Goal: Information Seeking & Learning: Learn about a topic

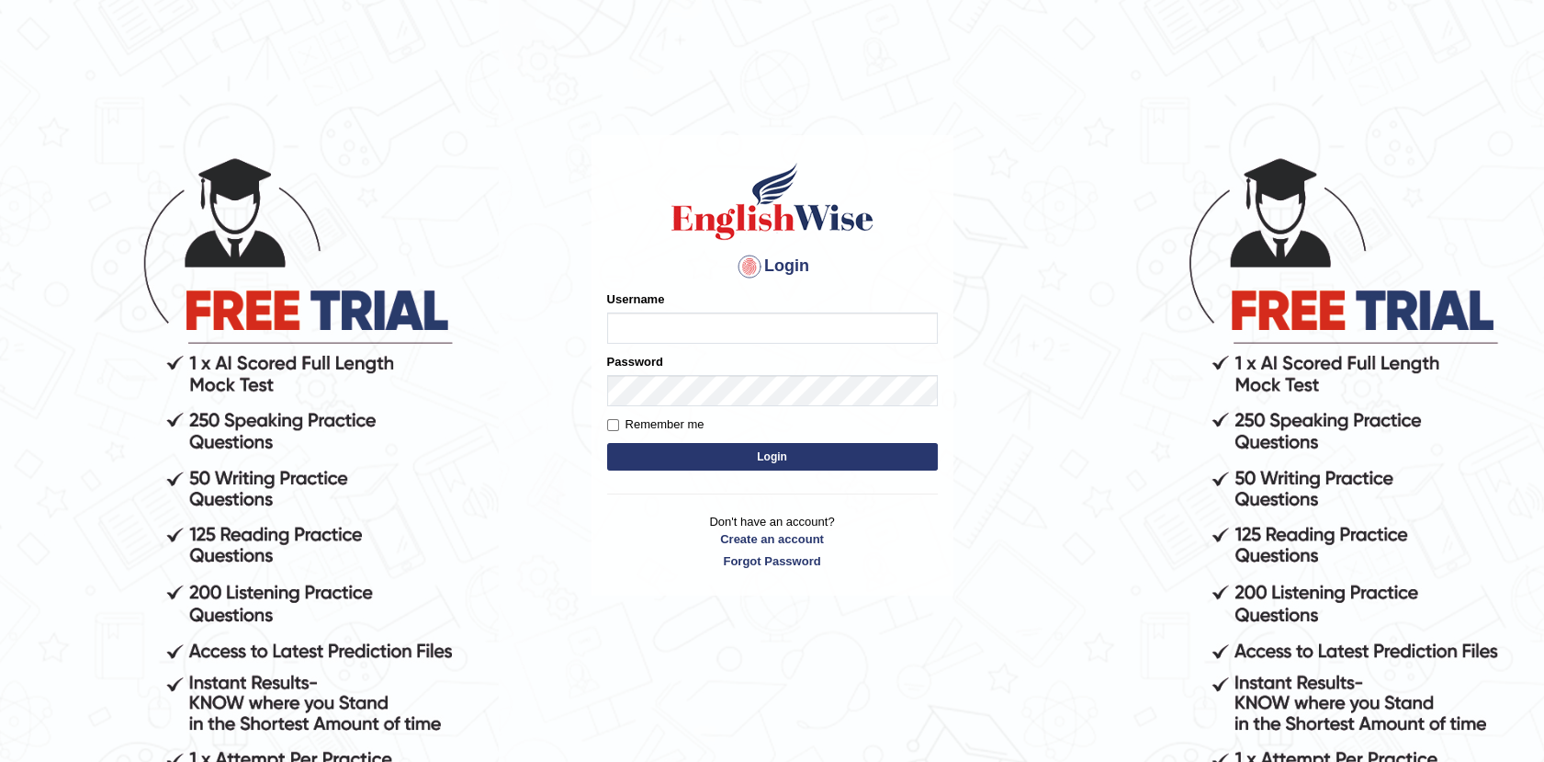
type input "Afreen11"
click at [789, 457] on button "Login" at bounding box center [772, 457] width 331 height 28
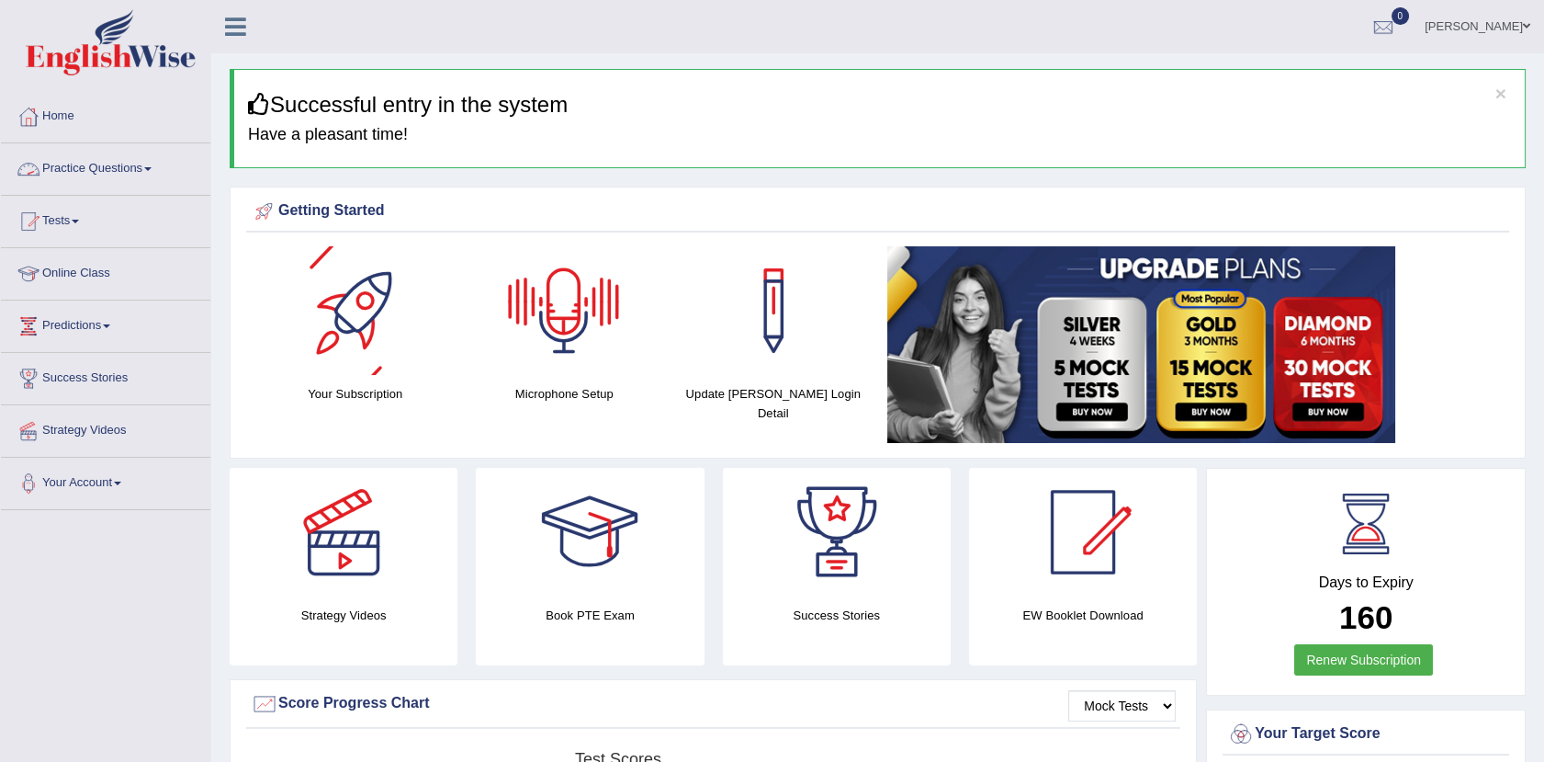
click at [133, 158] on link "Practice Questions" at bounding box center [105, 166] width 209 height 46
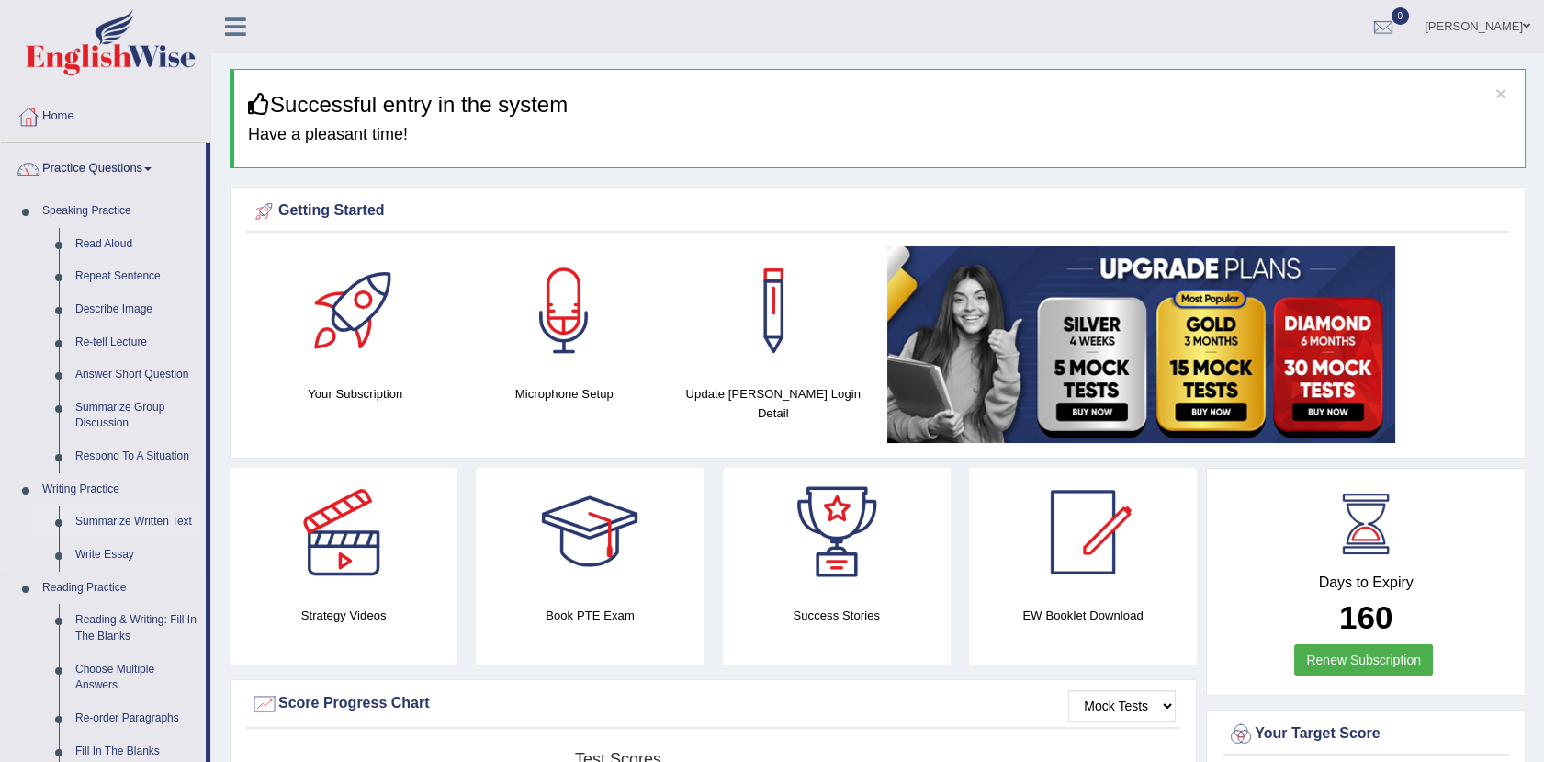
click at [118, 515] on link "Summarize Written Text" at bounding box center [136, 521] width 139 height 33
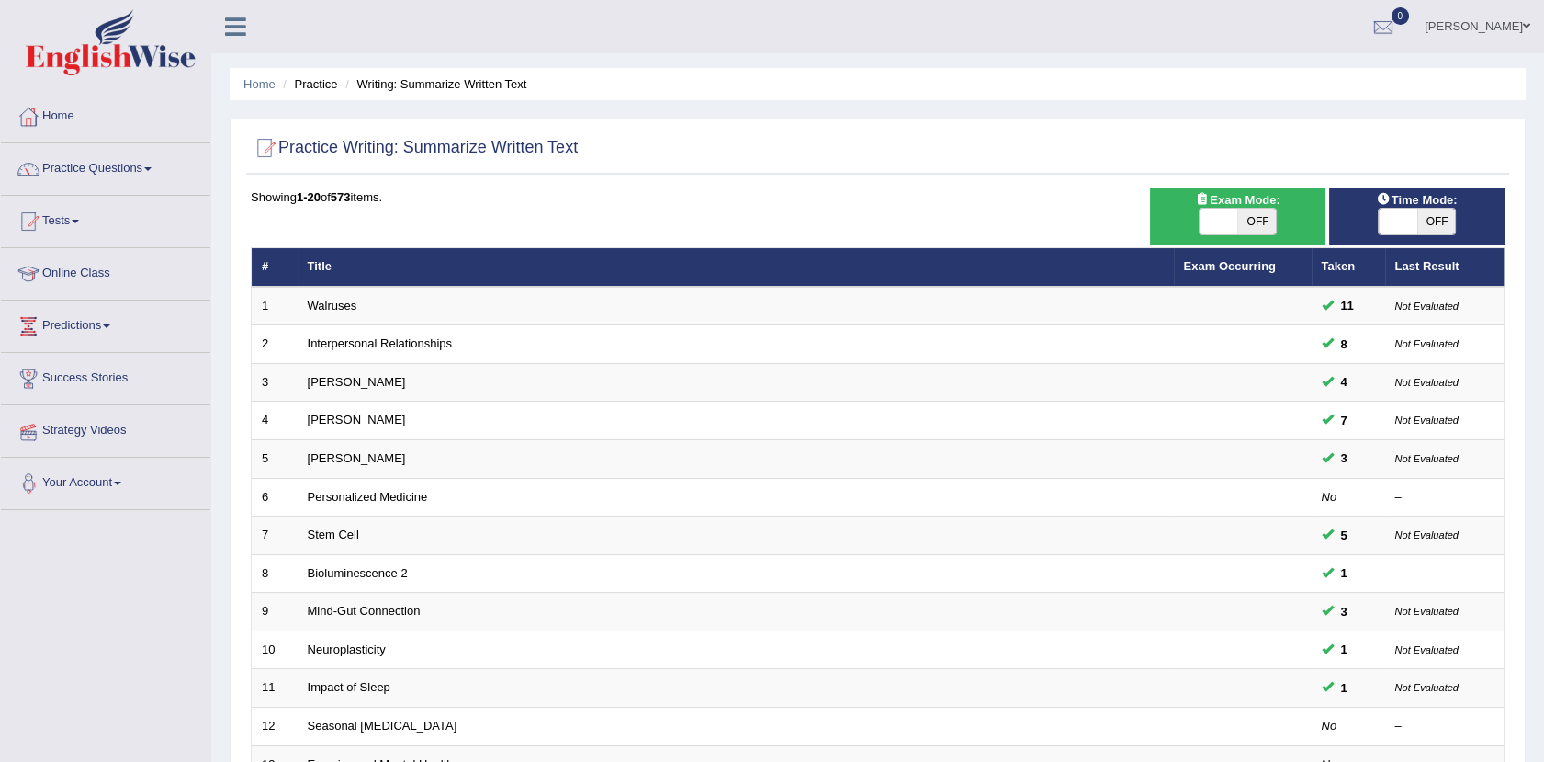
drag, startPoint x: 0, startPoint y: 0, endPoint x: 1205, endPoint y: 227, distance: 1226.4
click at [1205, 227] on span at bounding box center [1219, 222] width 39 height 26
click at [1402, 221] on span at bounding box center [1398, 222] width 39 height 26
checkbox input "true"
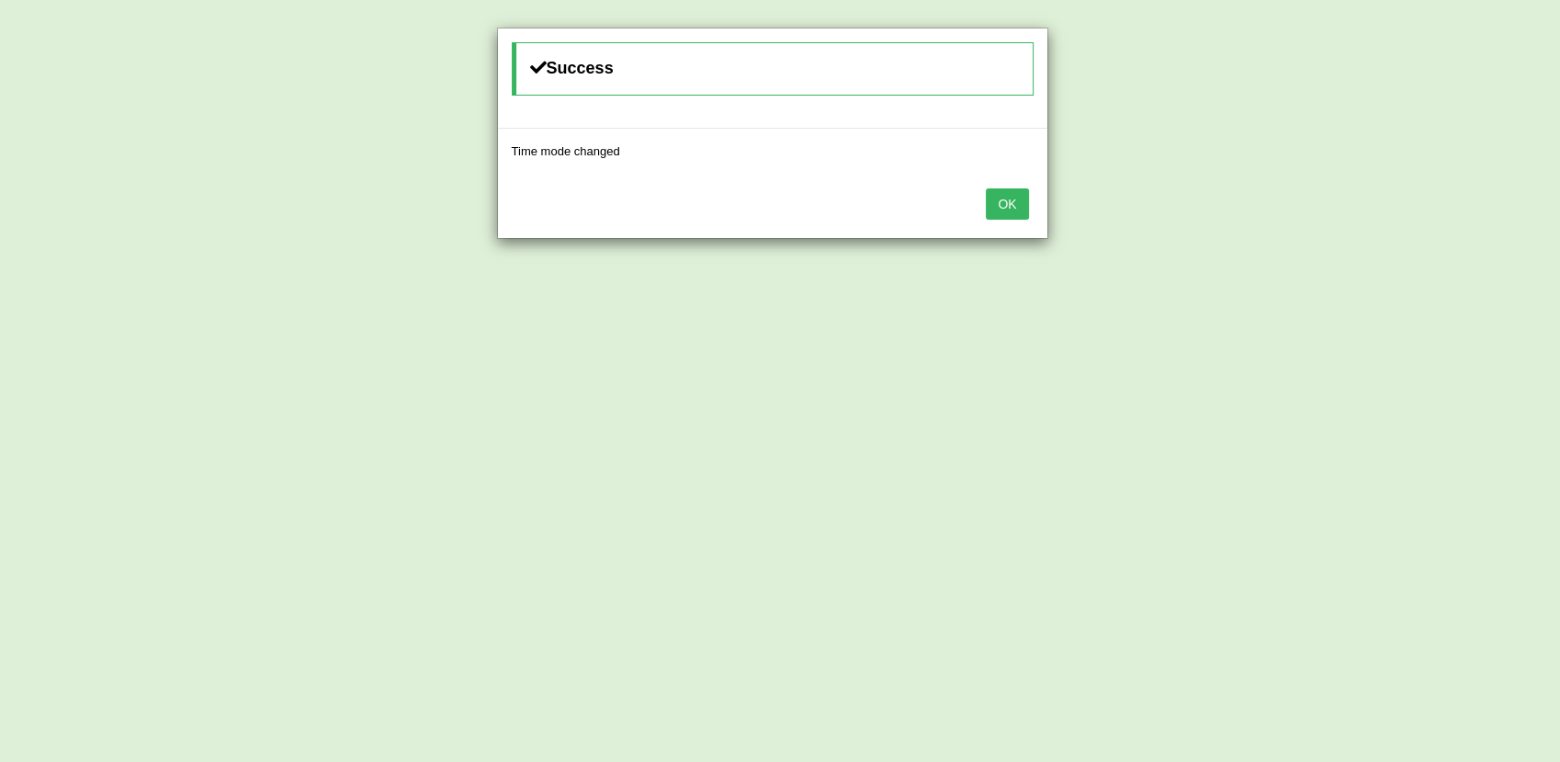
click at [991, 195] on button "OK" at bounding box center [1007, 203] width 42 height 31
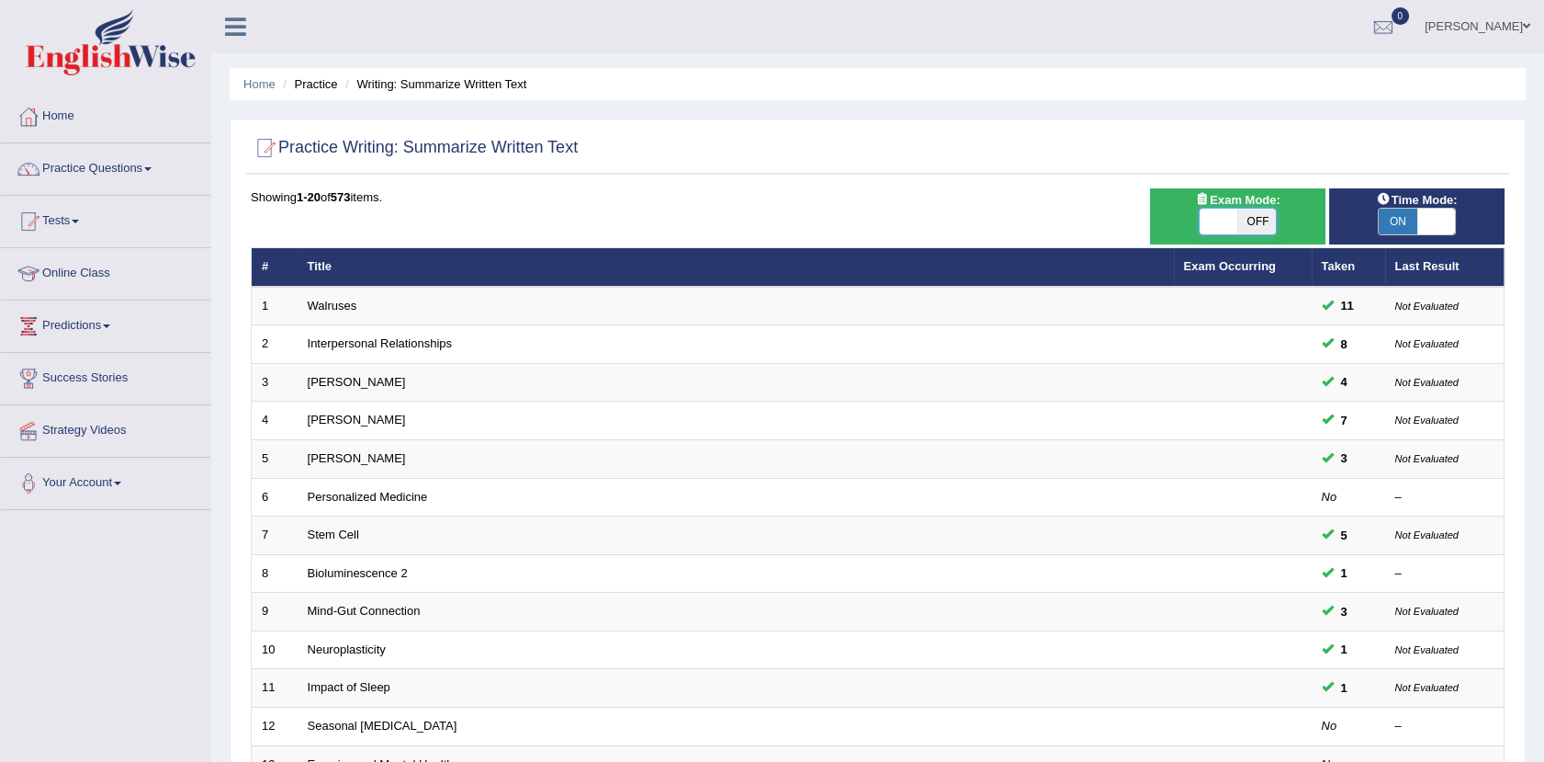
click at [1216, 220] on span at bounding box center [1219, 222] width 39 height 26
checkbox input "true"
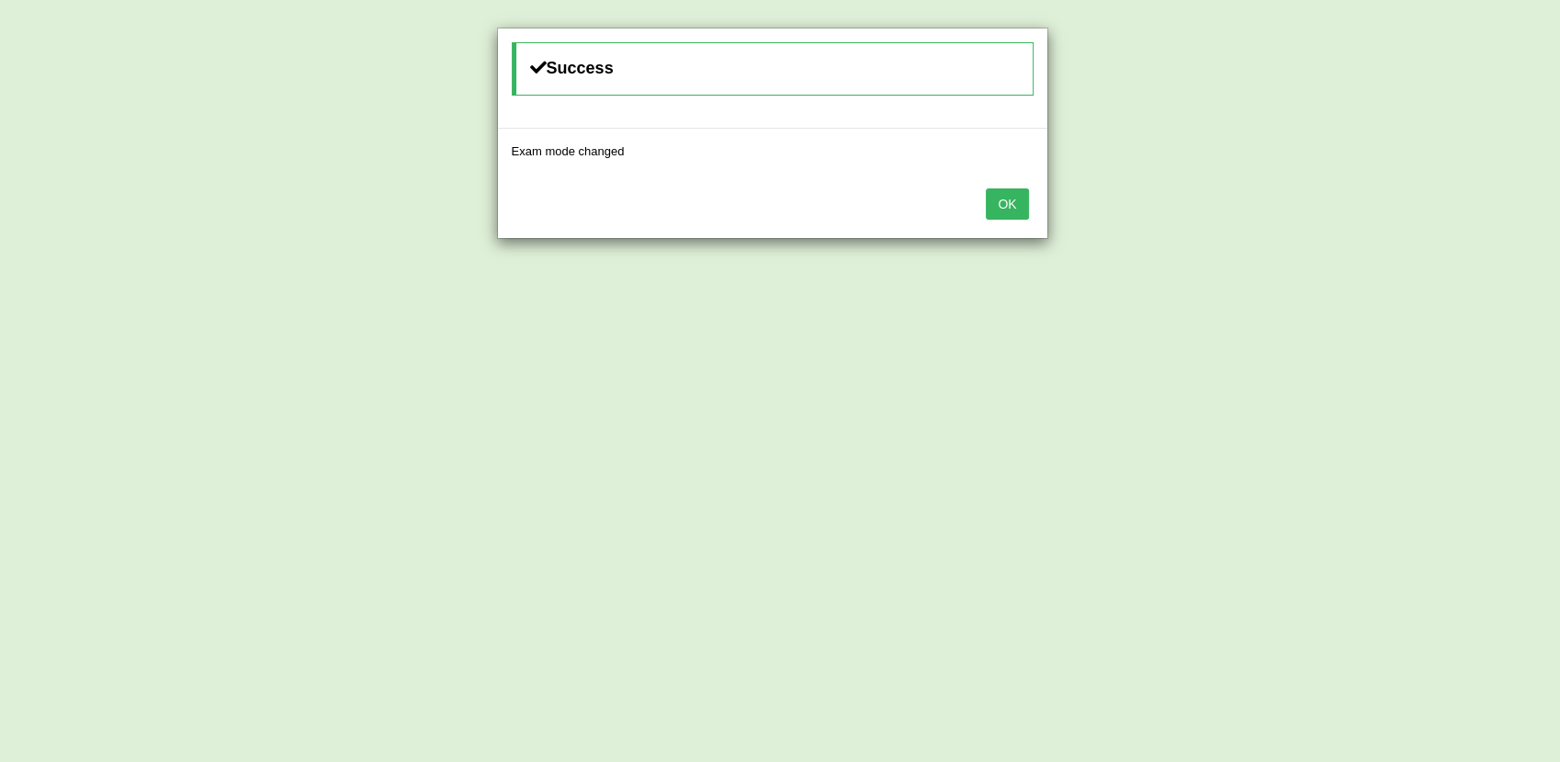
click at [1005, 209] on button "OK" at bounding box center [1007, 203] width 42 height 31
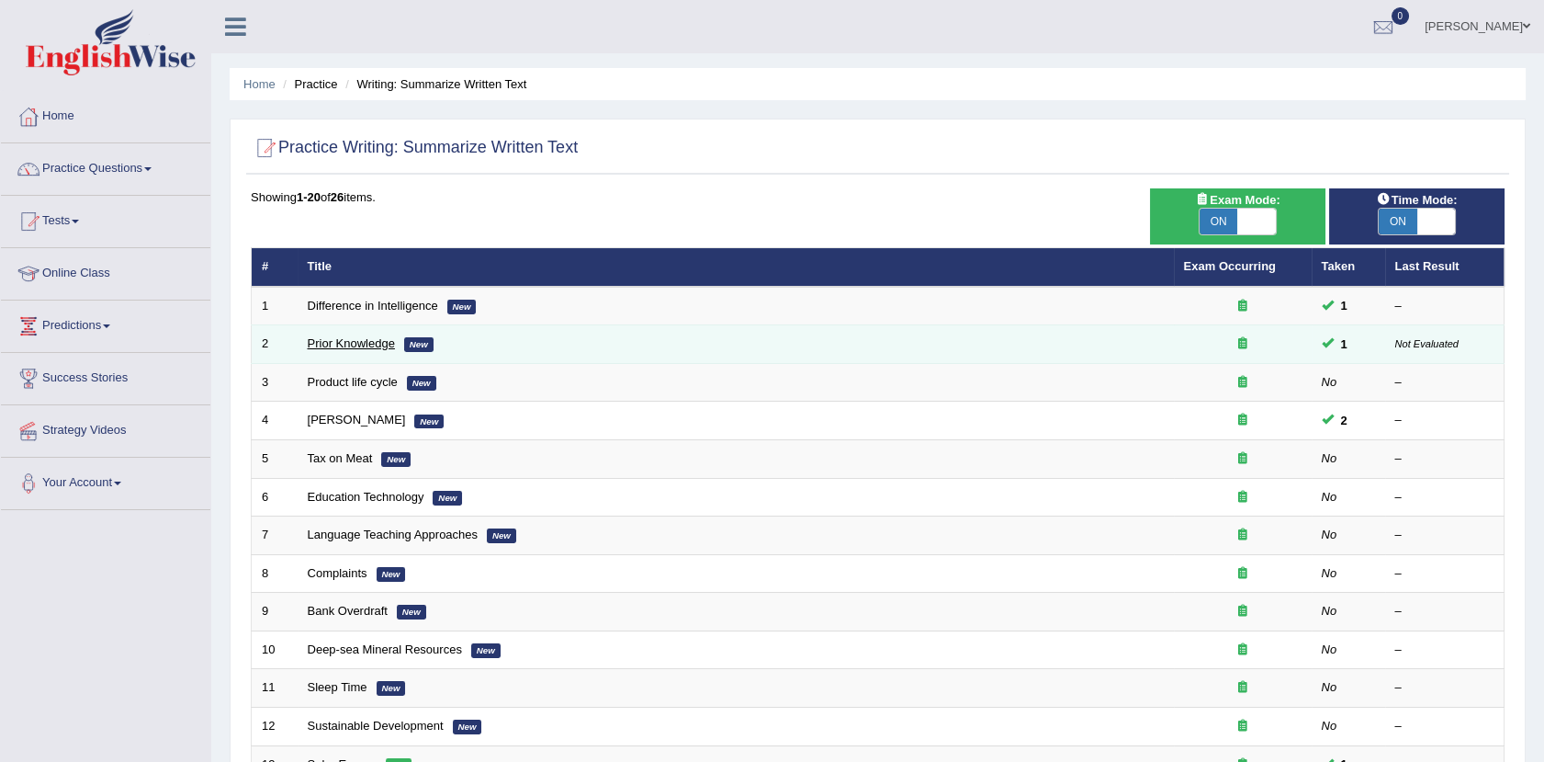
click at [353, 344] on link "Prior Knowledge" at bounding box center [351, 343] width 87 height 14
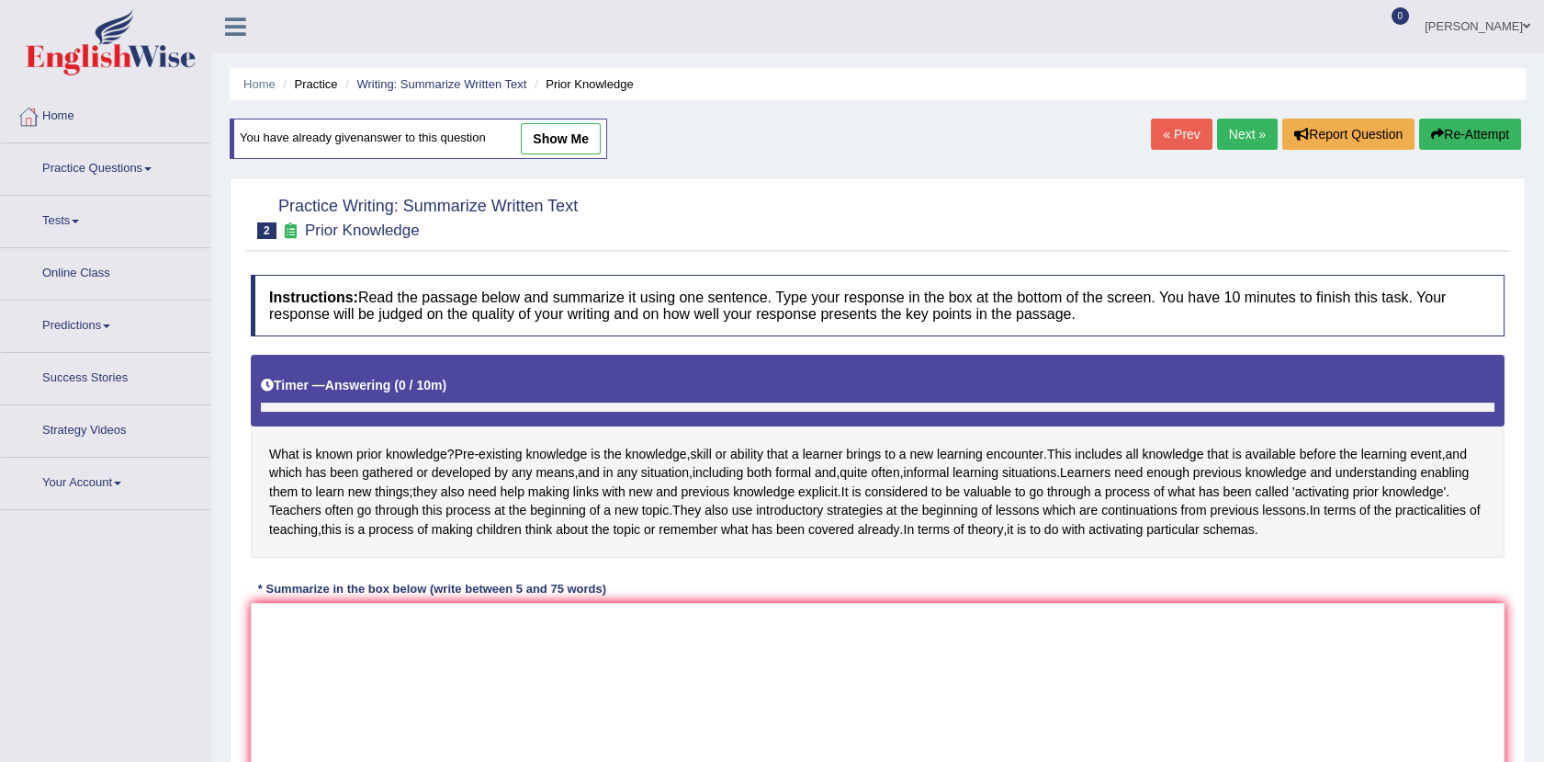
click at [547, 150] on link "show me" at bounding box center [561, 138] width 80 height 31
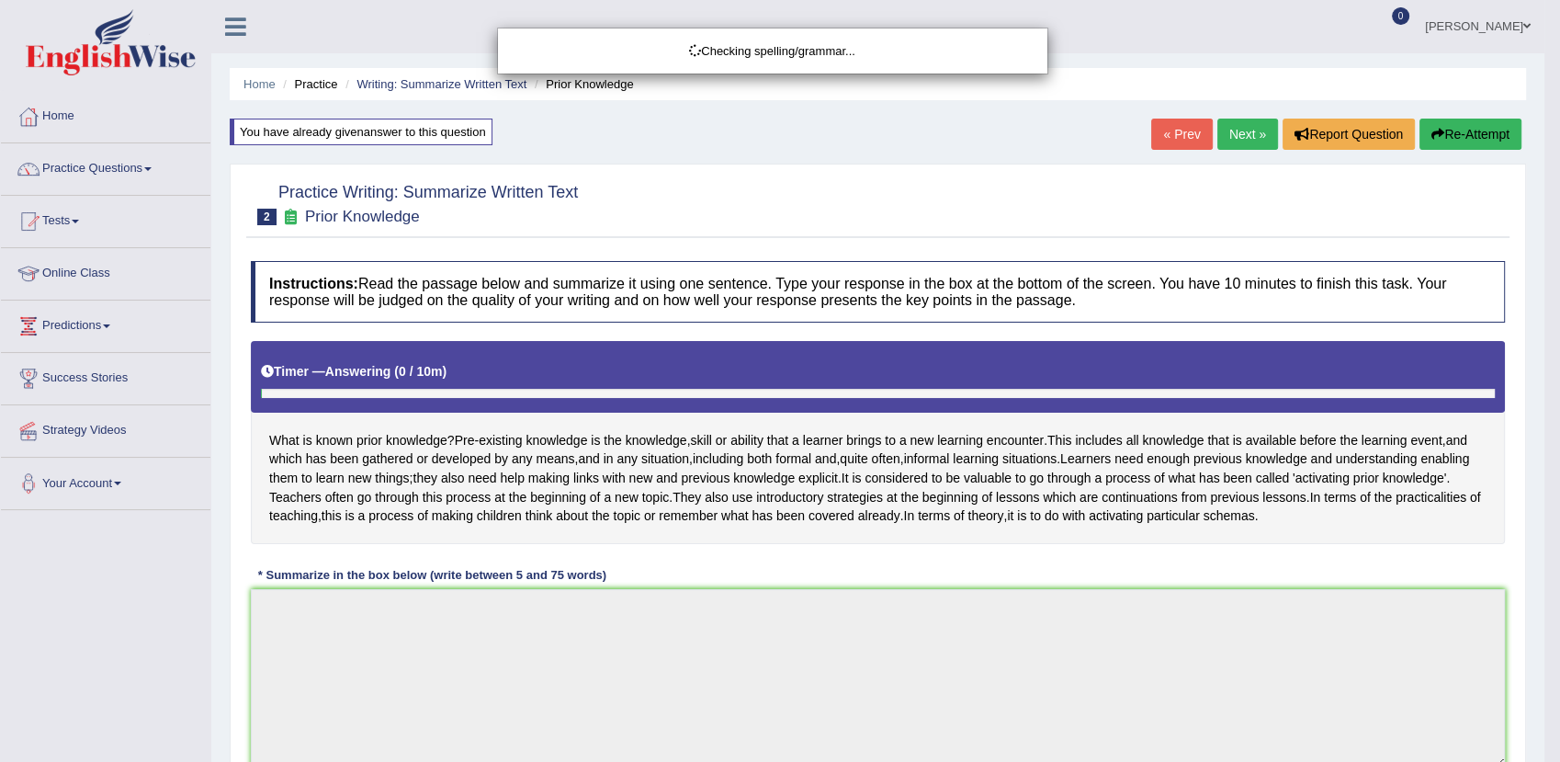
type textarea "Prior knowledge or pre-existing knowledge is the knowledge, skill or ability th…"
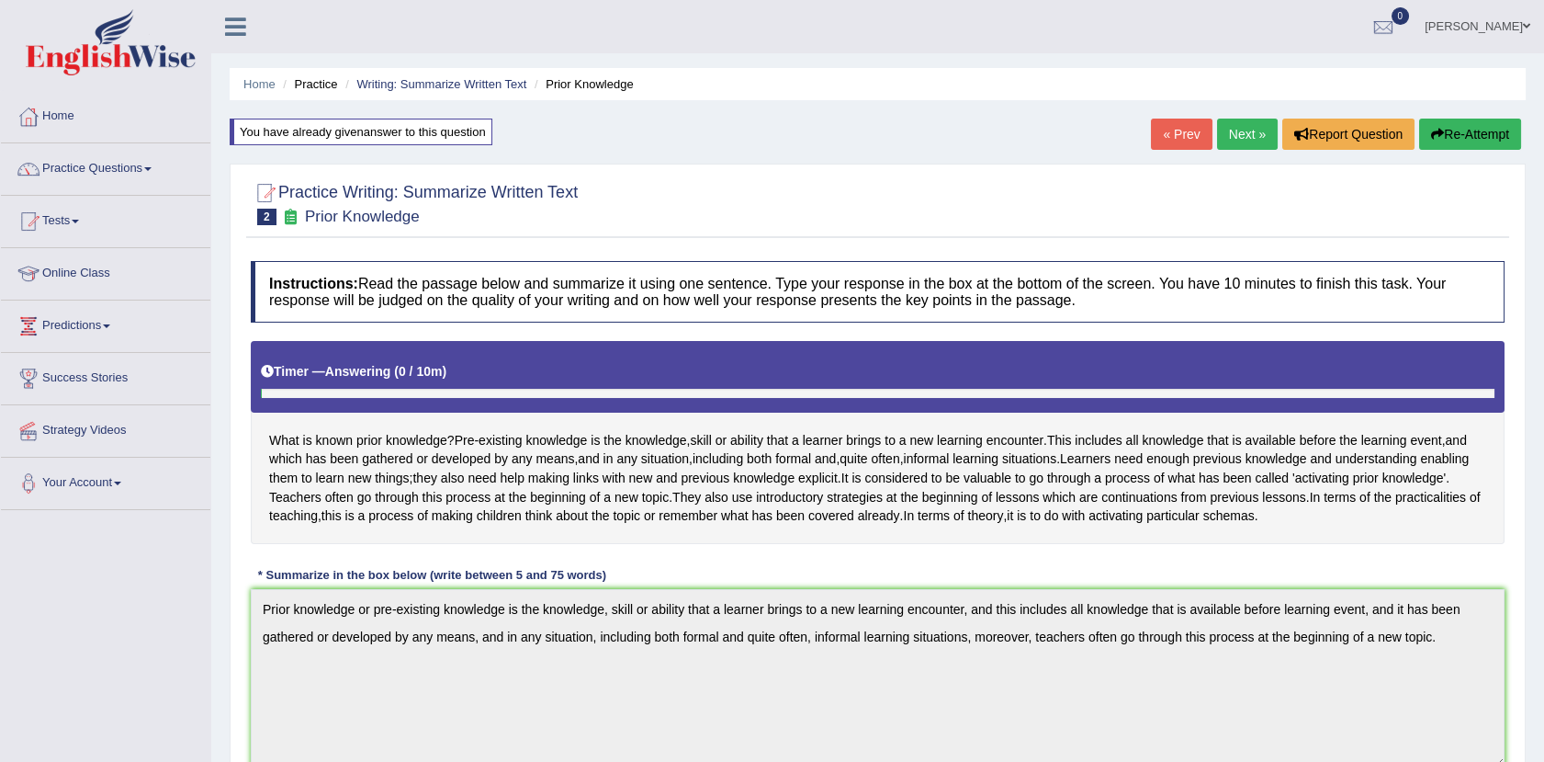
click at [1462, 129] on button "Re-Attempt" at bounding box center [1470, 134] width 102 height 31
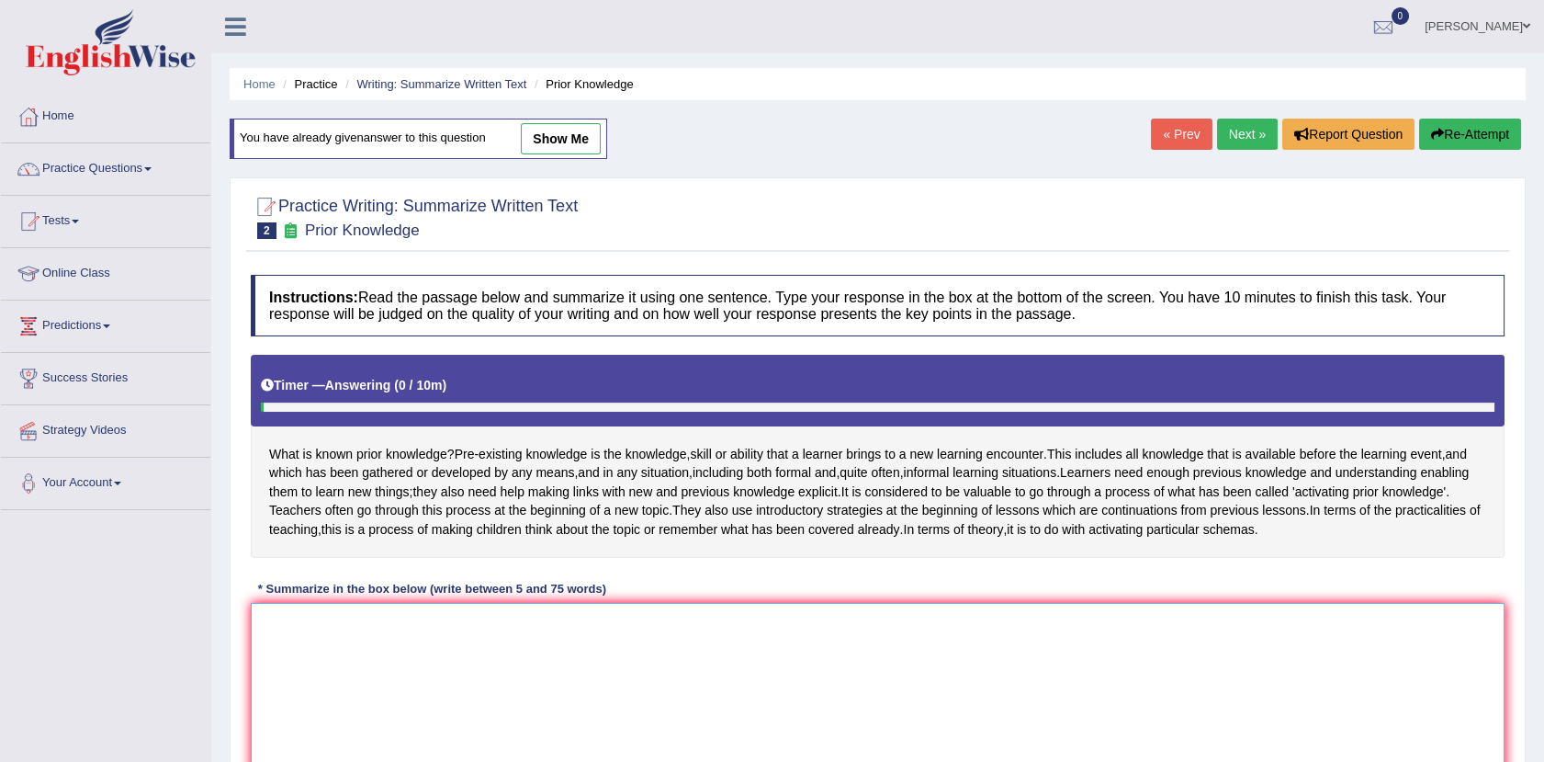
click at [287, 659] on textarea at bounding box center [878, 692] width 1254 height 178
paste textarea "Prior knowledge or pre-existing knowledge is the knowledge, skill or ability th…"
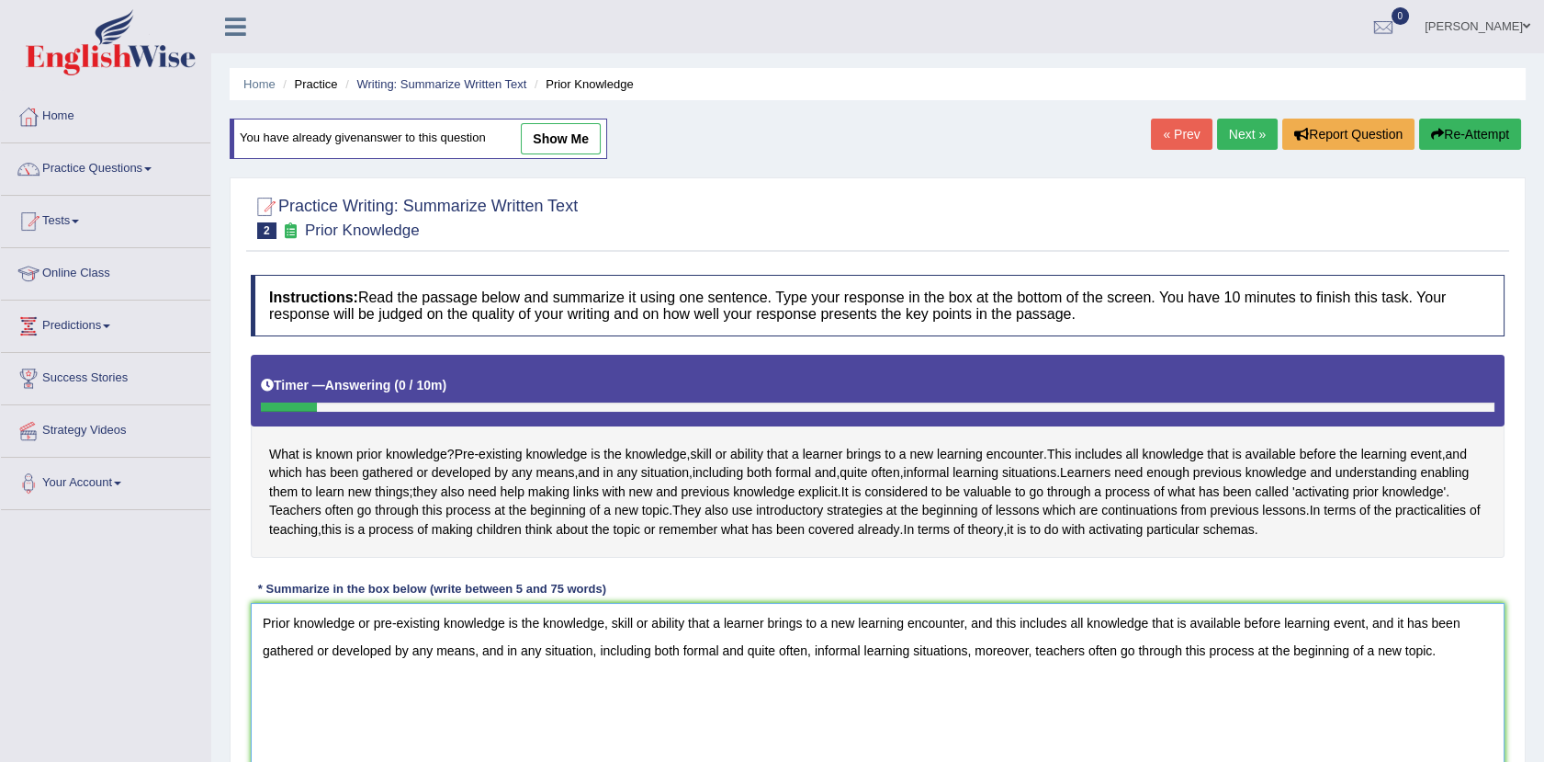
click at [1390, 660] on textarea "Prior knowledge or pre-existing knowledge is the knowledge, skill or ability th…" at bounding box center [878, 692] width 1254 height 178
click at [1450, 658] on textarea "Prior knowledge or pre-existing knowledge is the knowledge, skill or ability th…" at bounding box center [878, 692] width 1254 height 178
drag, startPoint x: 1085, startPoint y: 683, endPoint x: 1487, endPoint y: 712, distance: 403.4
click at [1487, 712] on textarea "Prior knowledge or pre-existing knowledge is the knowledge, skill or ability th…" at bounding box center [878, 692] width 1254 height 178
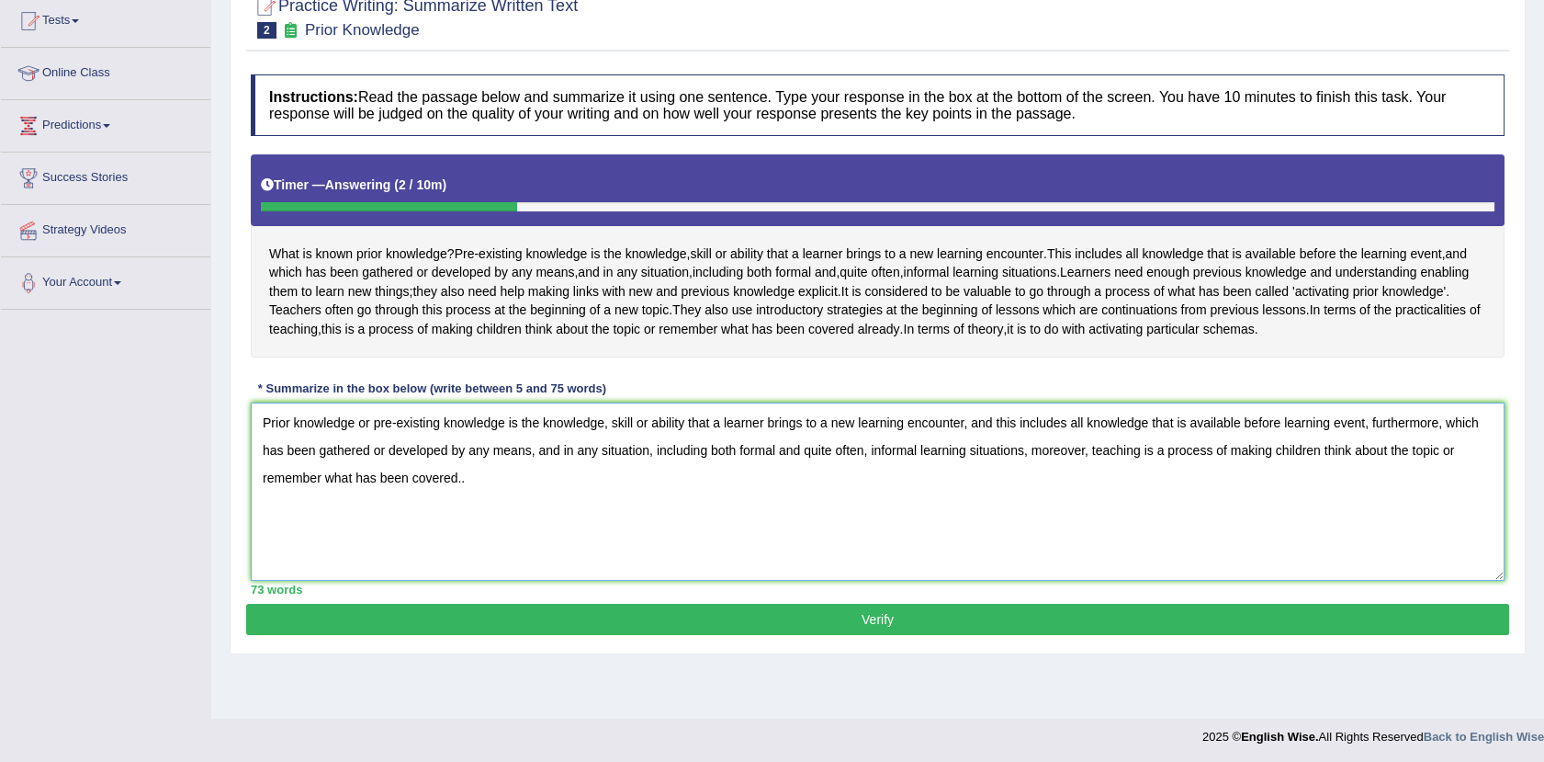
scroll to position [202, 0]
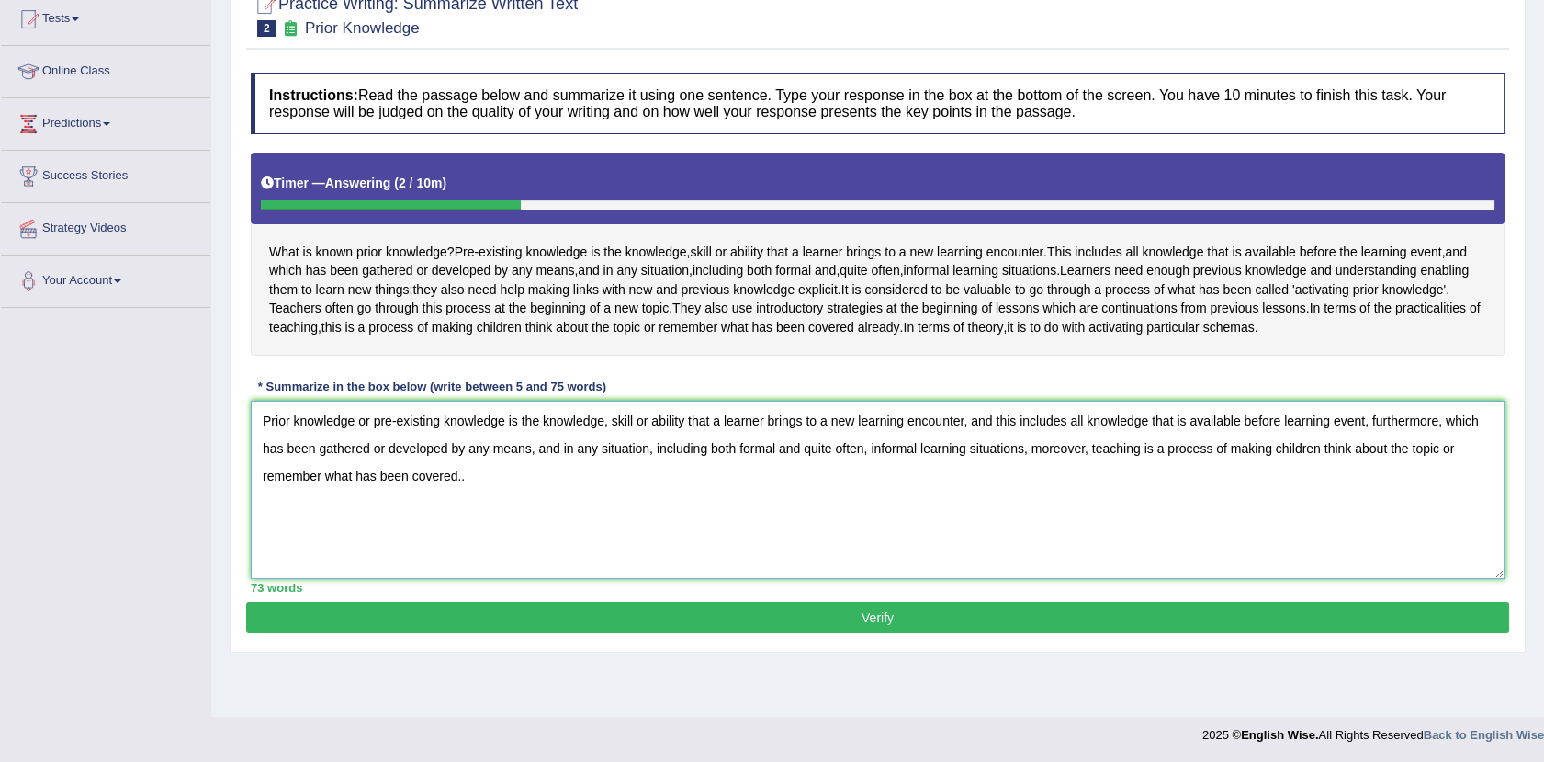
click at [498, 525] on textarea "Prior knowledge or pre-existing knowledge is the knowledge, skill or ability th…" at bounding box center [878, 490] width 1254 height 178
drag, startPoint x: 256, startPoint y: 452, endPoint x: 985, endPoint y: 508, distance: 730.6
click at [985, 508] on textarea "Prior knowledge or pre-existing knowledge is the knowledge, skill or ability th…" at bounding box center [878, 490] width 1254 height 178
click at [869, 489] on textarea "Prior knowledge or pre-existing knowledge is the knowledge, skill or ability th…" at bounding box center [878, 490] width 1254 height 178
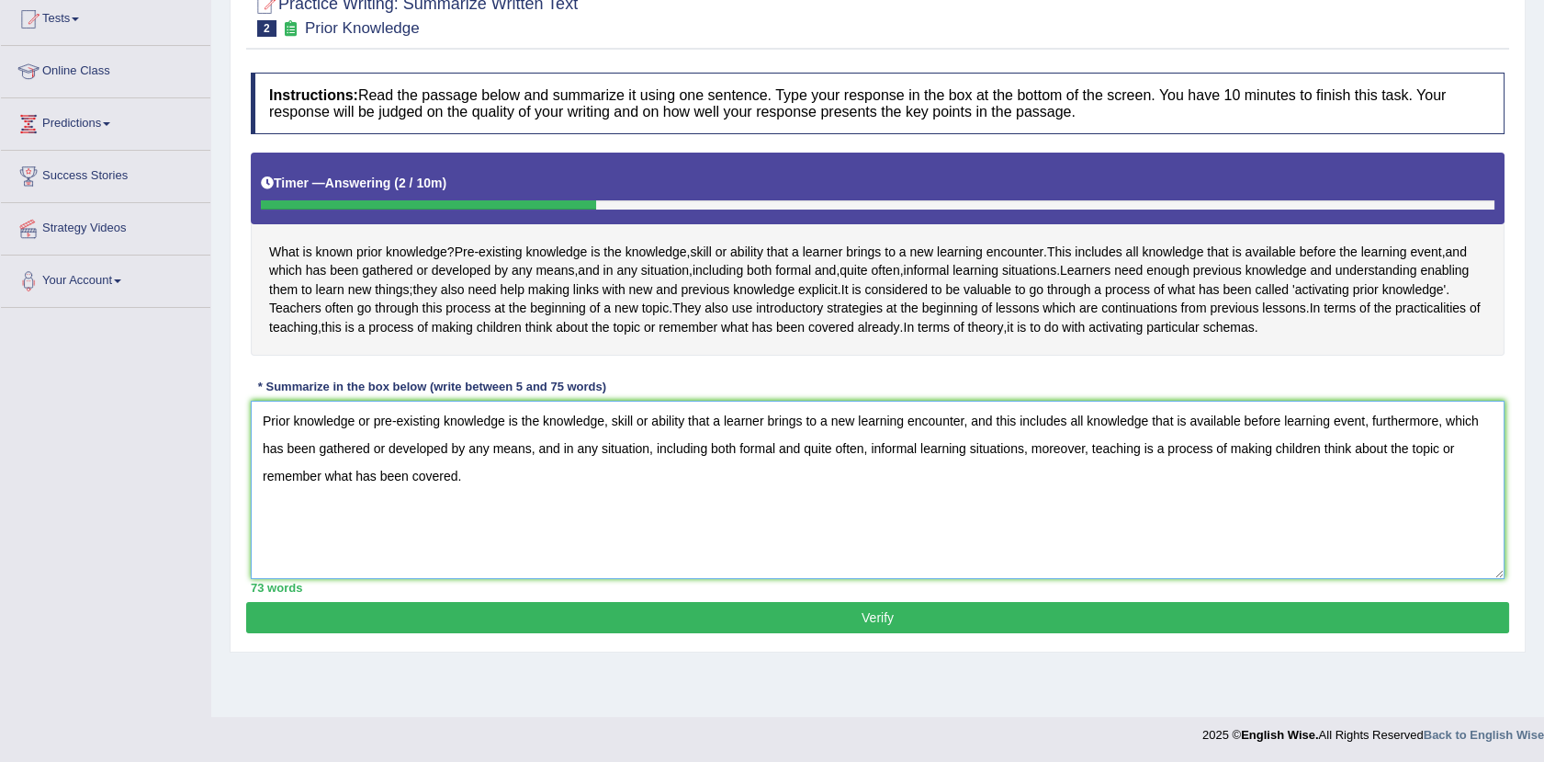
click at [861, 487] on textarea "Prior knowledge or pre-existing knowledge is the knowledge, skill or ability th…" at bounding box center [878, 490] width 1254 height 178
type textarea "Prior knowledge or pre-existing knowledge is the knowledge, skill or ability th…"
click at [824, 633] on button "Verify" at bounding box center [877, 617] width 1263 height 31
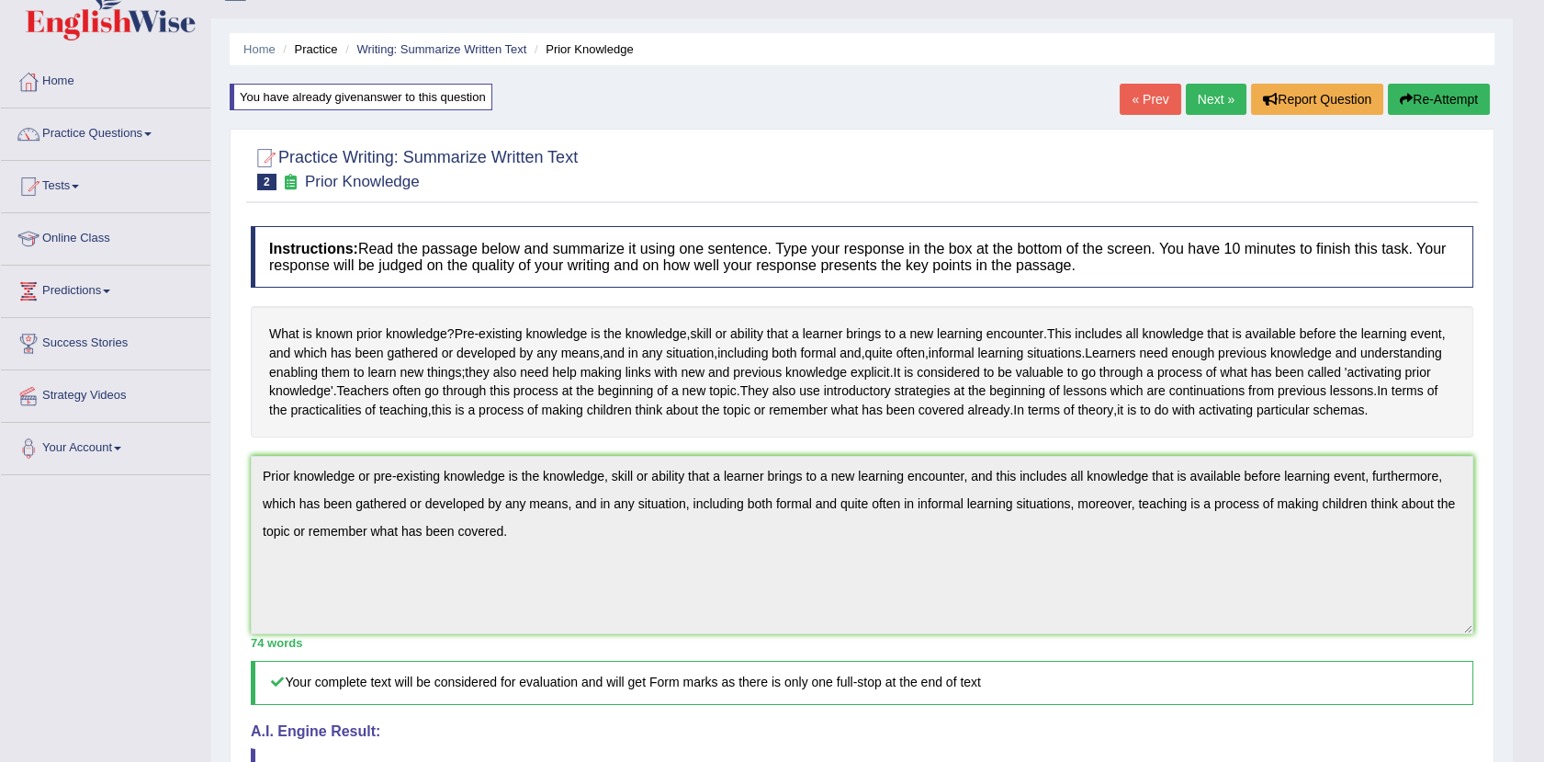
scroll to position [0, 0]
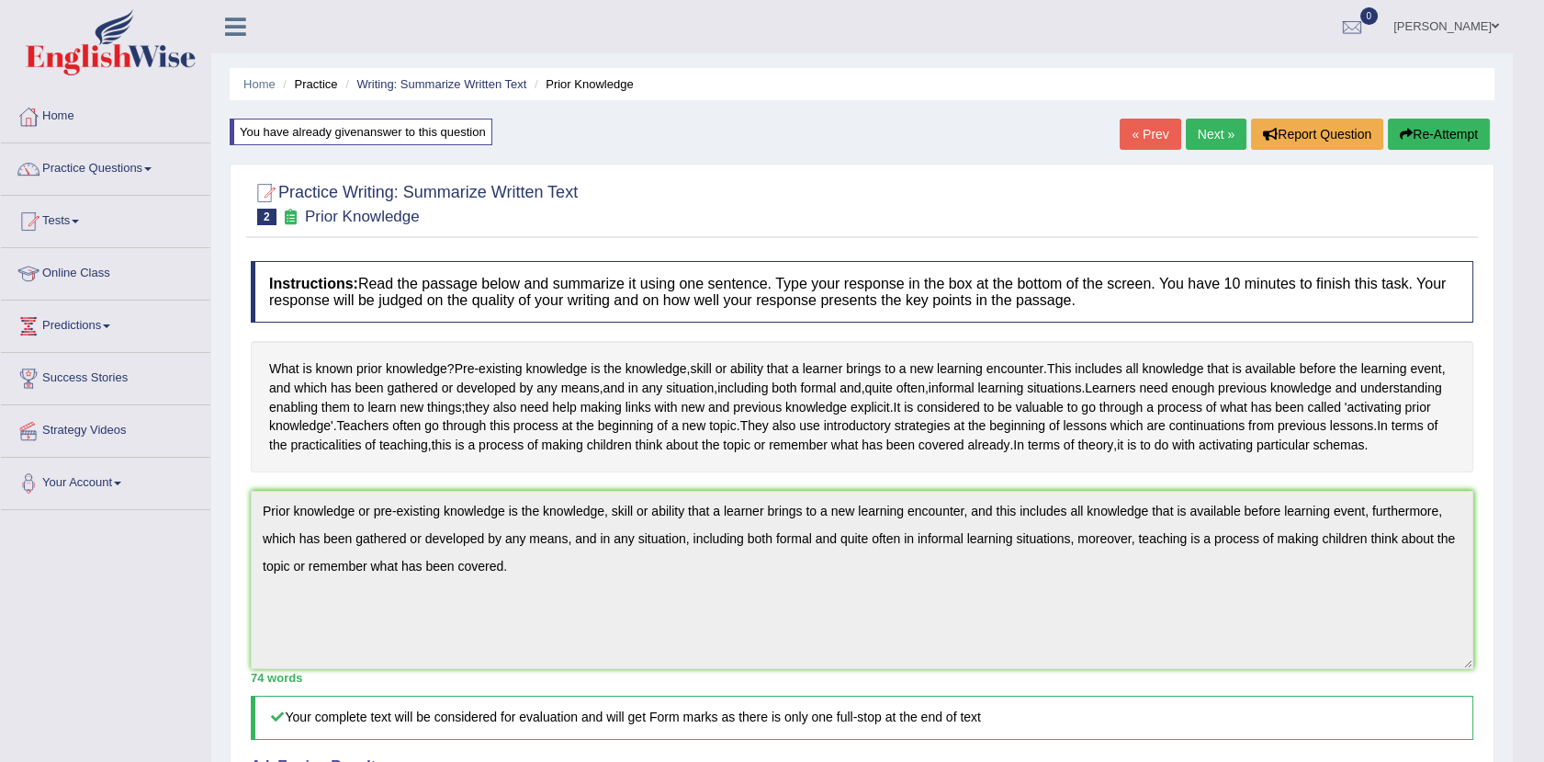
click at [119, 166] on link "Practice Questions" at bounding box center [105, 166] width 209 height 46
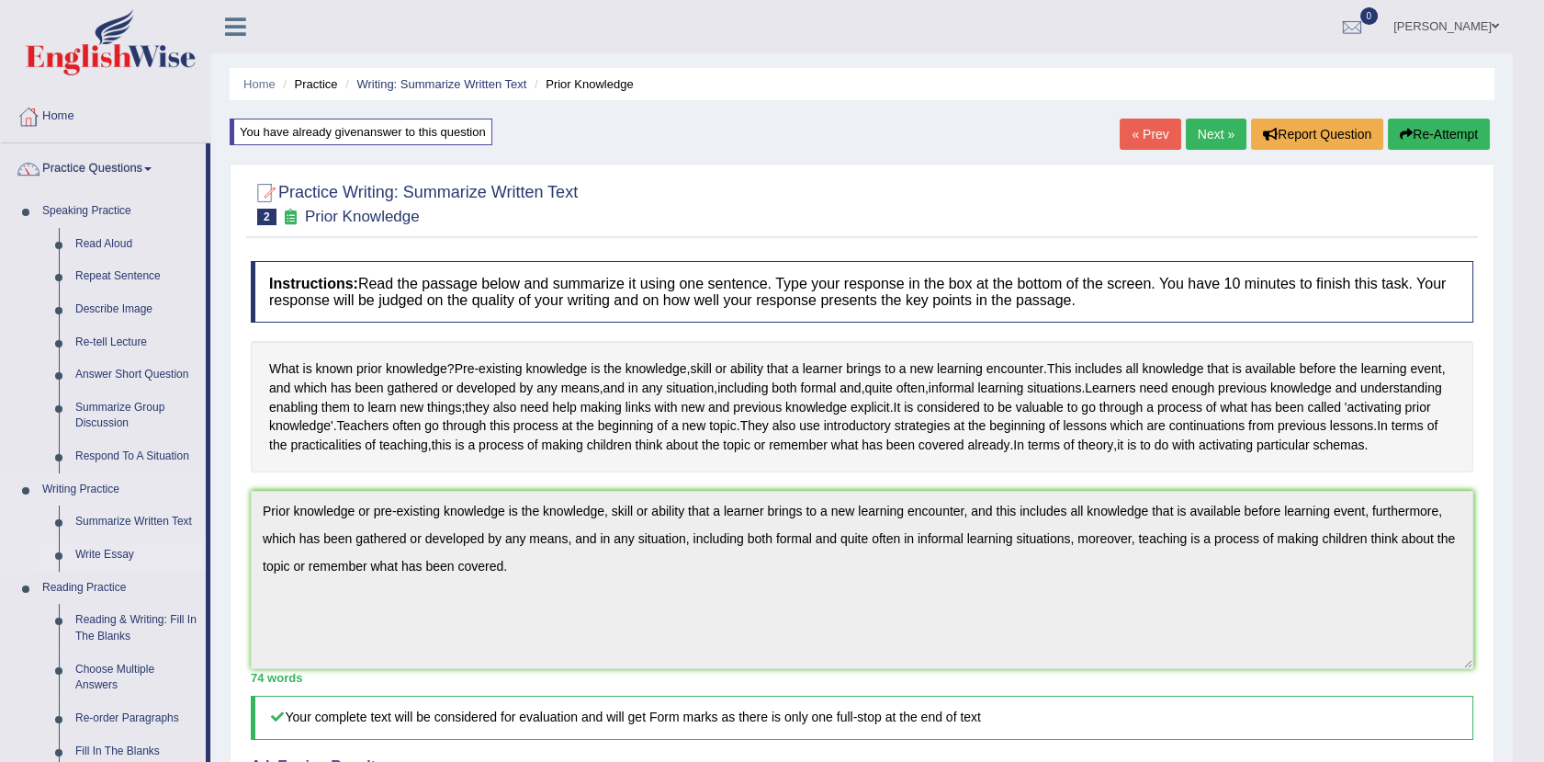
click at [104, 552] on link "Write Essay" at bounding box center [136, 554] width 139 height 33
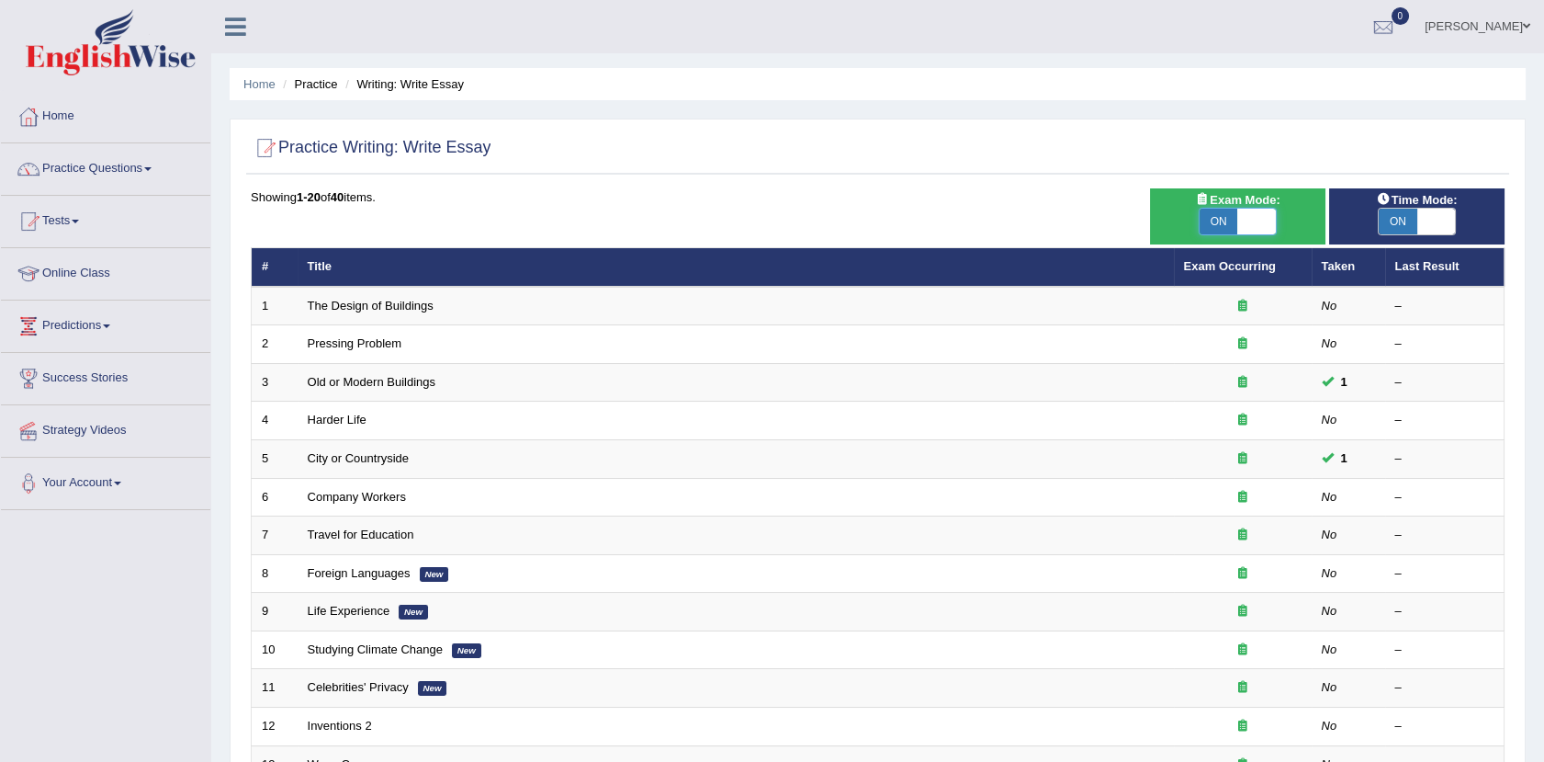
click at [1263, 233] on span at bounding box center [1256, 222] width 39 height 26
checkbox input "false"
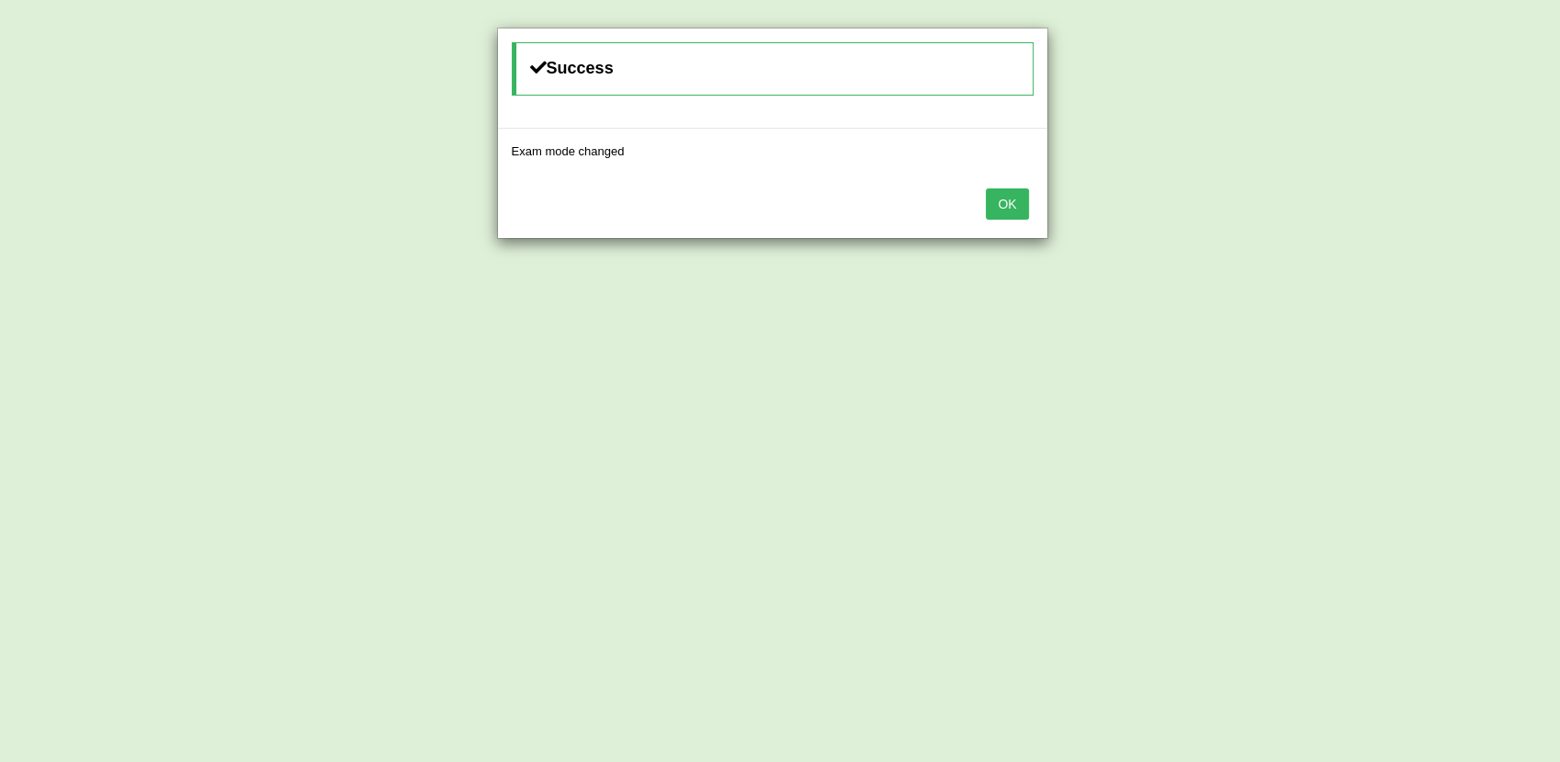
click at [1009, 200] on button "OK" at bounding box center [1007, 203] width 42 height 31
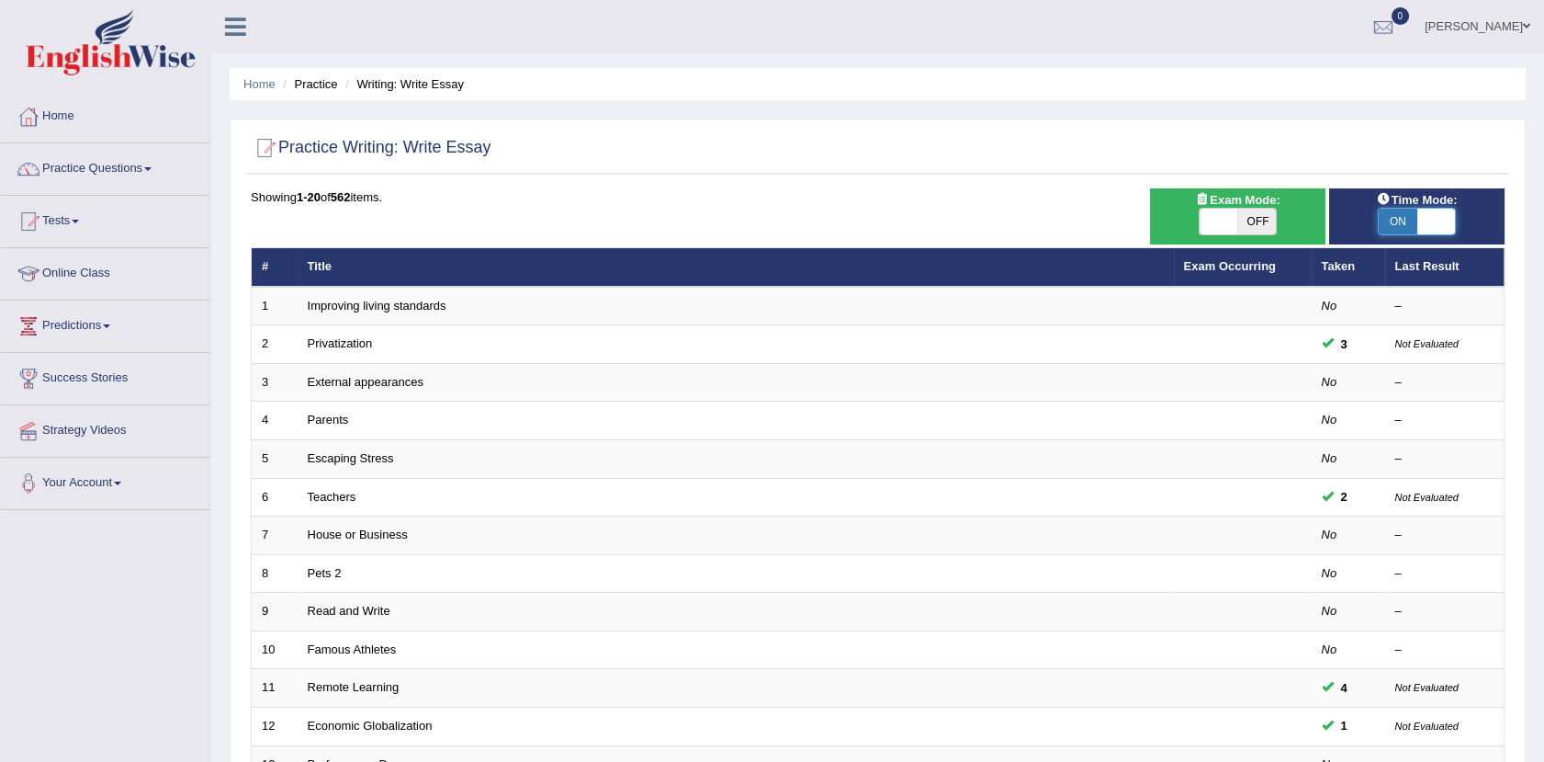
click at [1426, 222] on span at bounding box center [1436, 222] width 39 height 26
checkbox input "false"
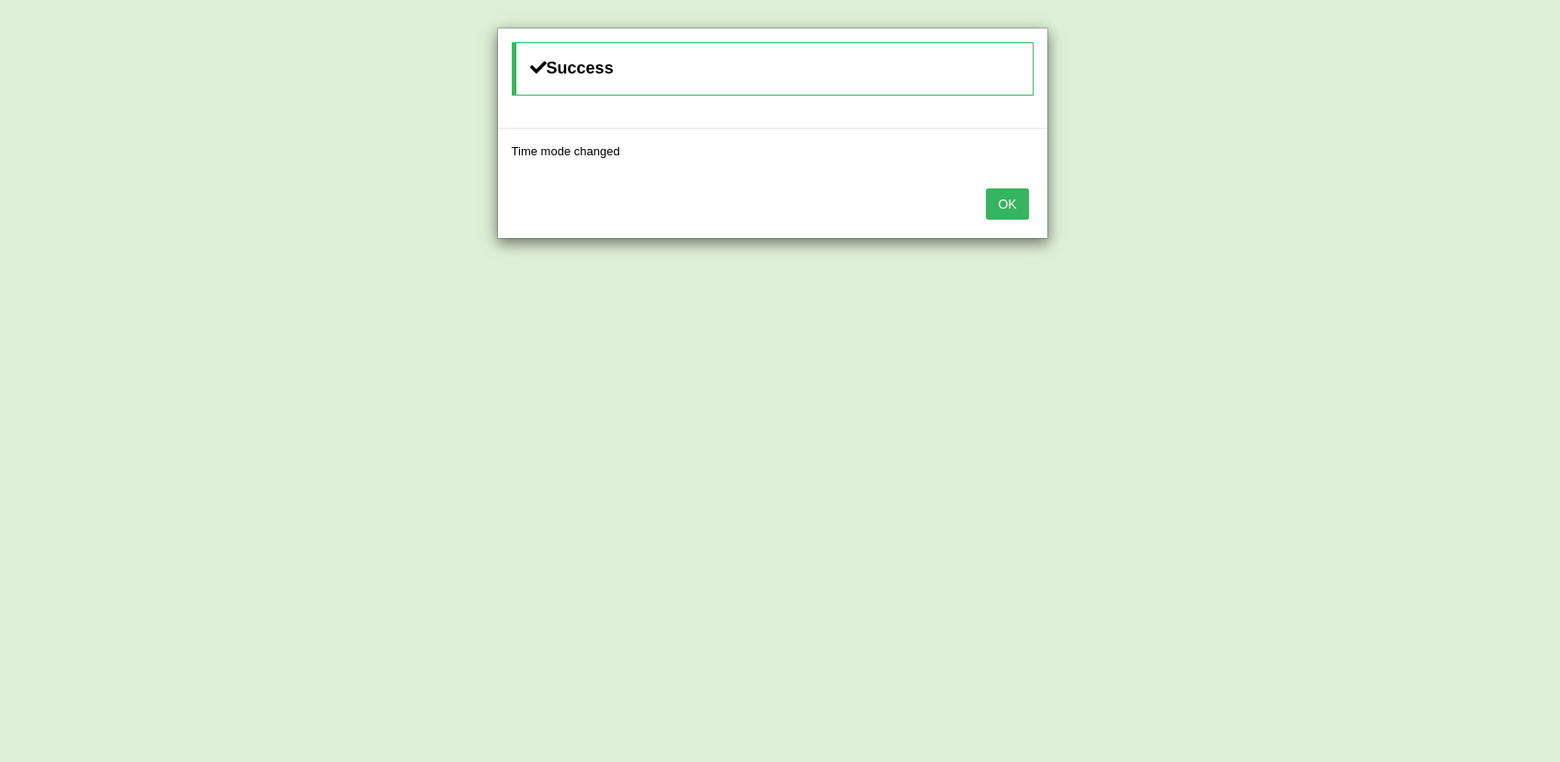
click at [1003, 208] on button "OK" at bounding box center [1007, 203] width 42 height 31
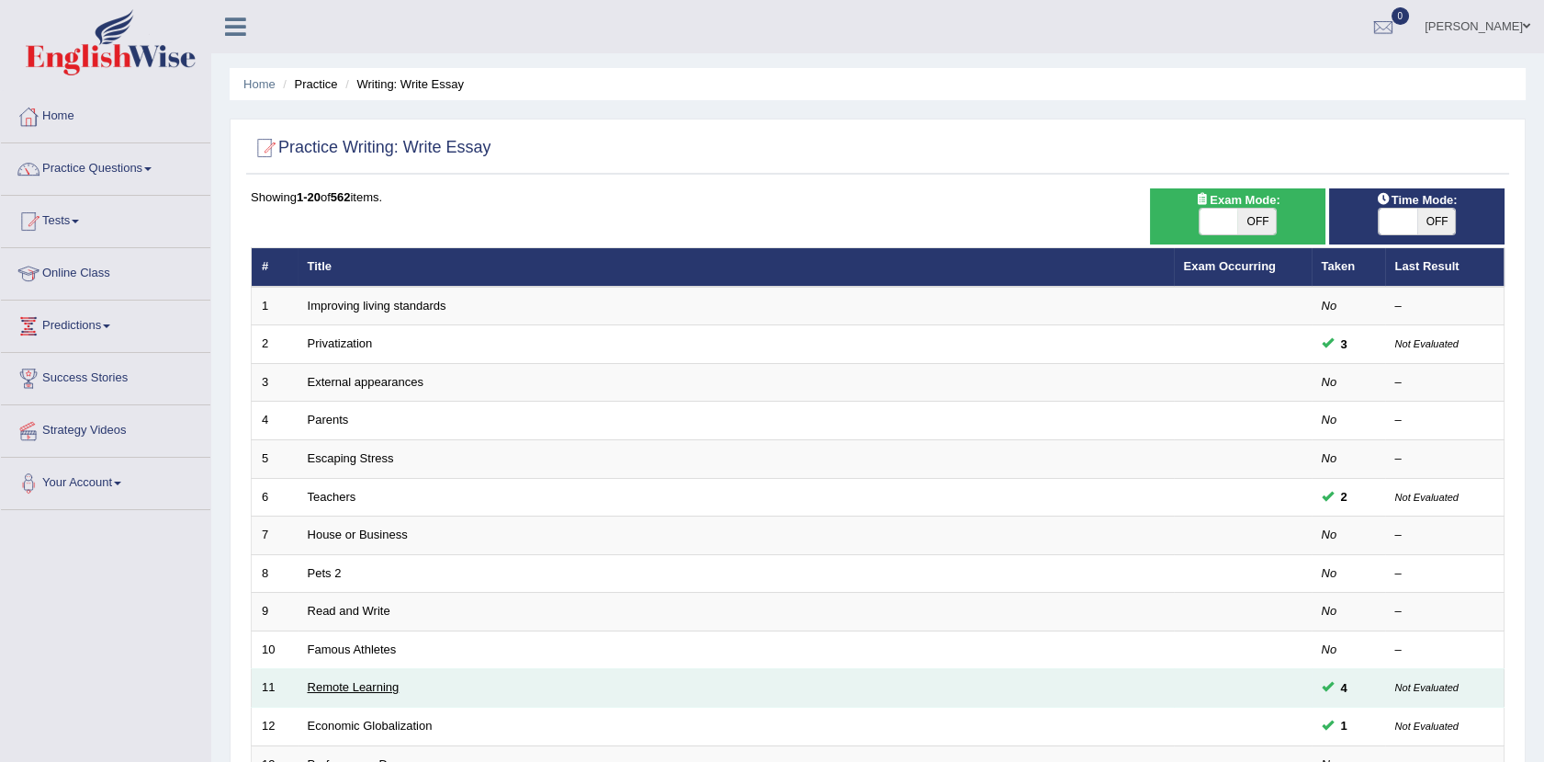
click at [377, 687] on link "Remote Learning" at bounding box center [354, 687] width 92 height 14
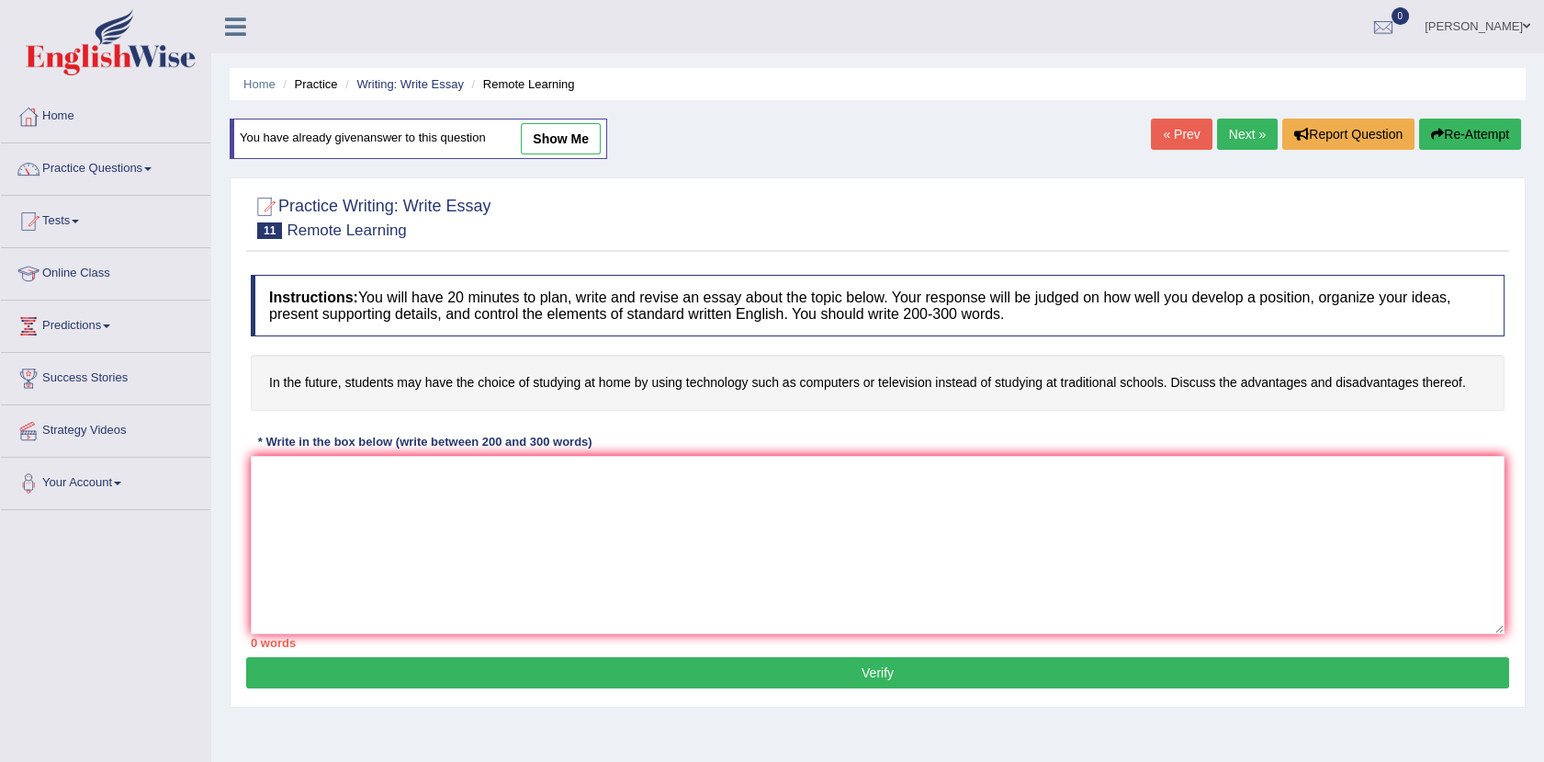
click at [553, 156] on div "You have already given answer to this question show me" at bounding box center [419, 139] width 378 height 40
click at [536, 142] on link "show me" at bounding box center [561, 138] width 80 height 31
type textarea "The increasing influence Education of on our lives has ignited numerous discuss…"
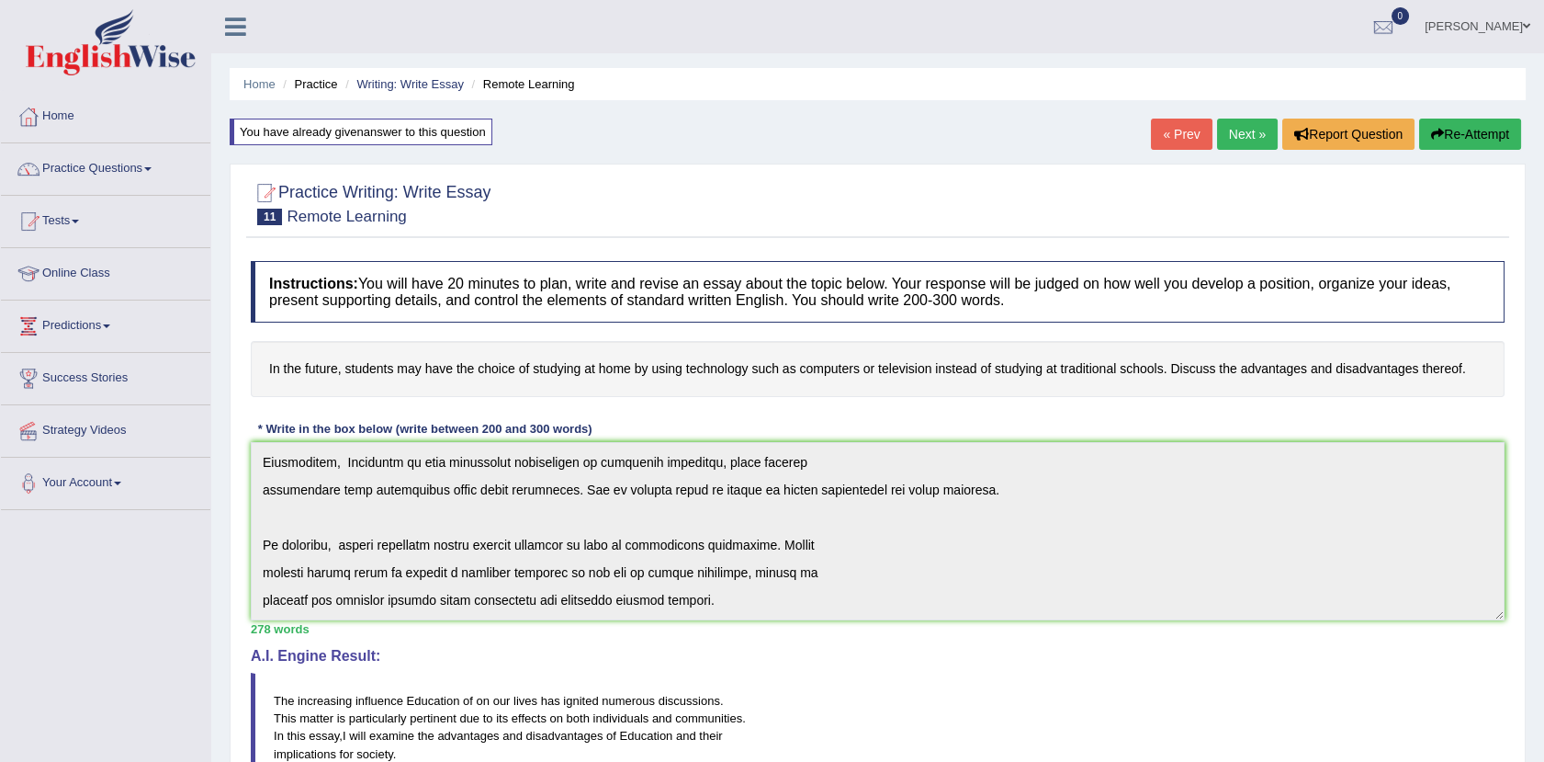
click at [1459, 141] on button "Re-Attempt" at bounding box center [1470, 134] width 102 height 31
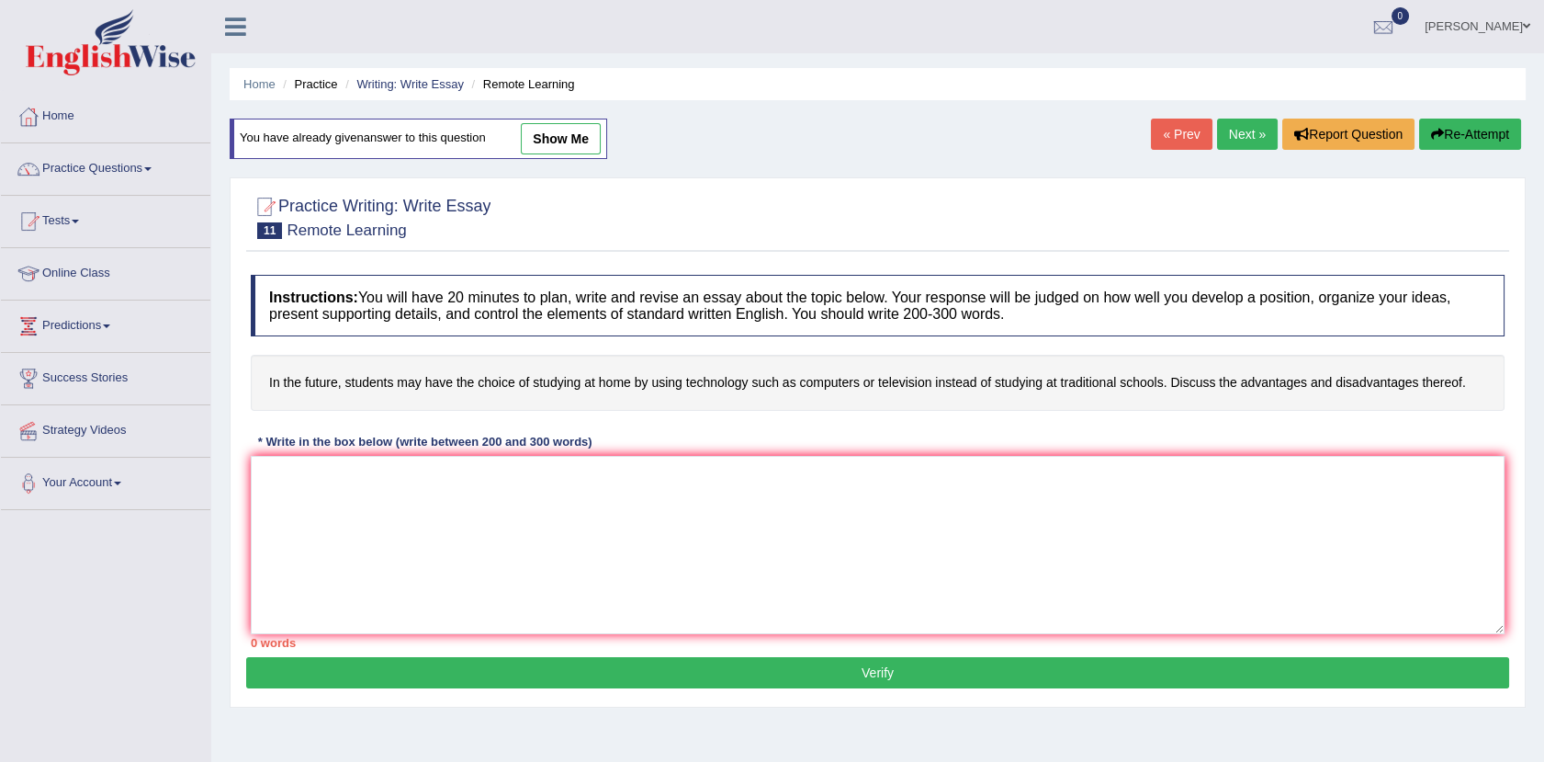
click at [353, 474] on textarea at bounding box center [878, 545] width 1254 height 178
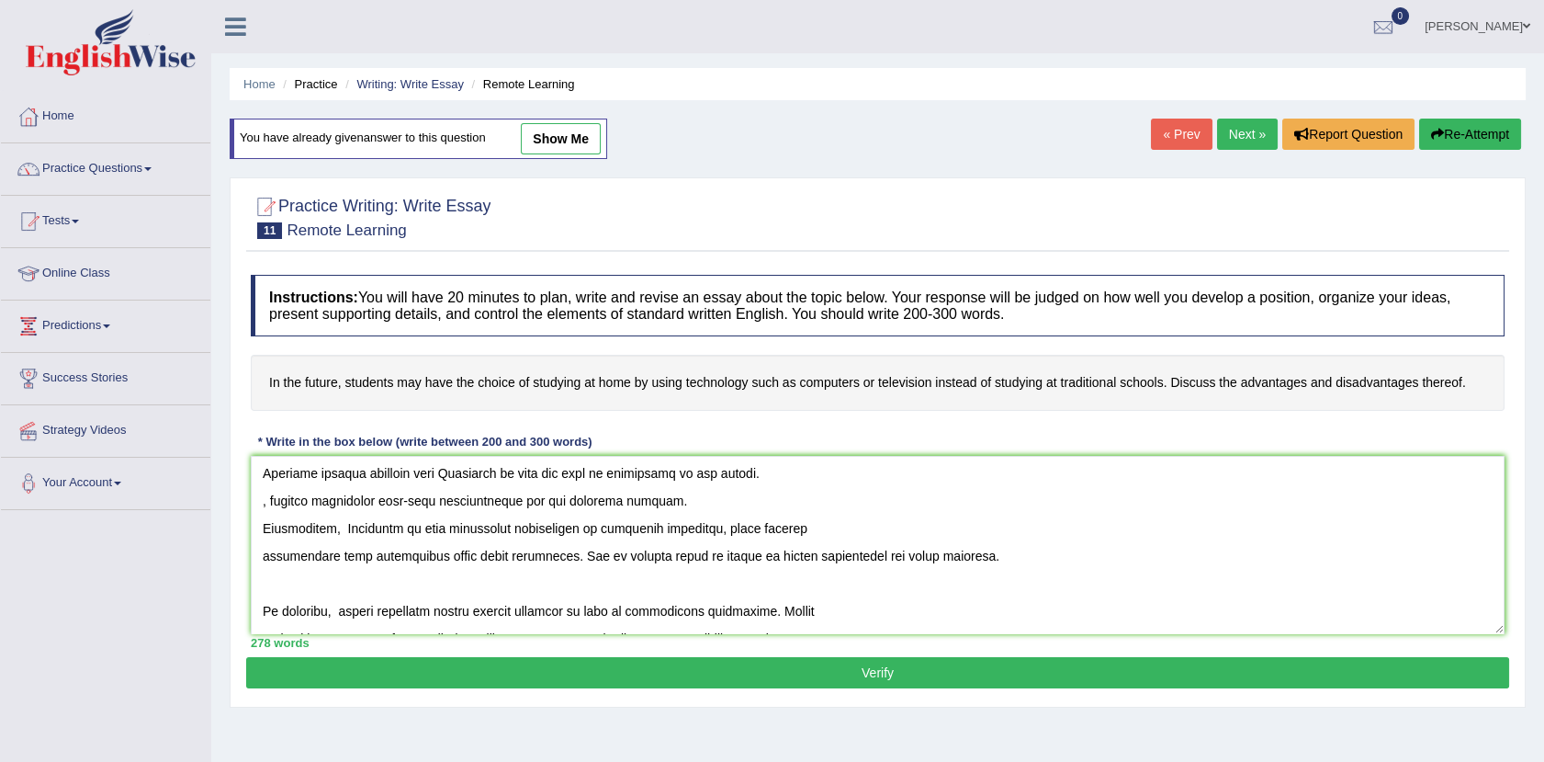
scroll to position [347, 0]
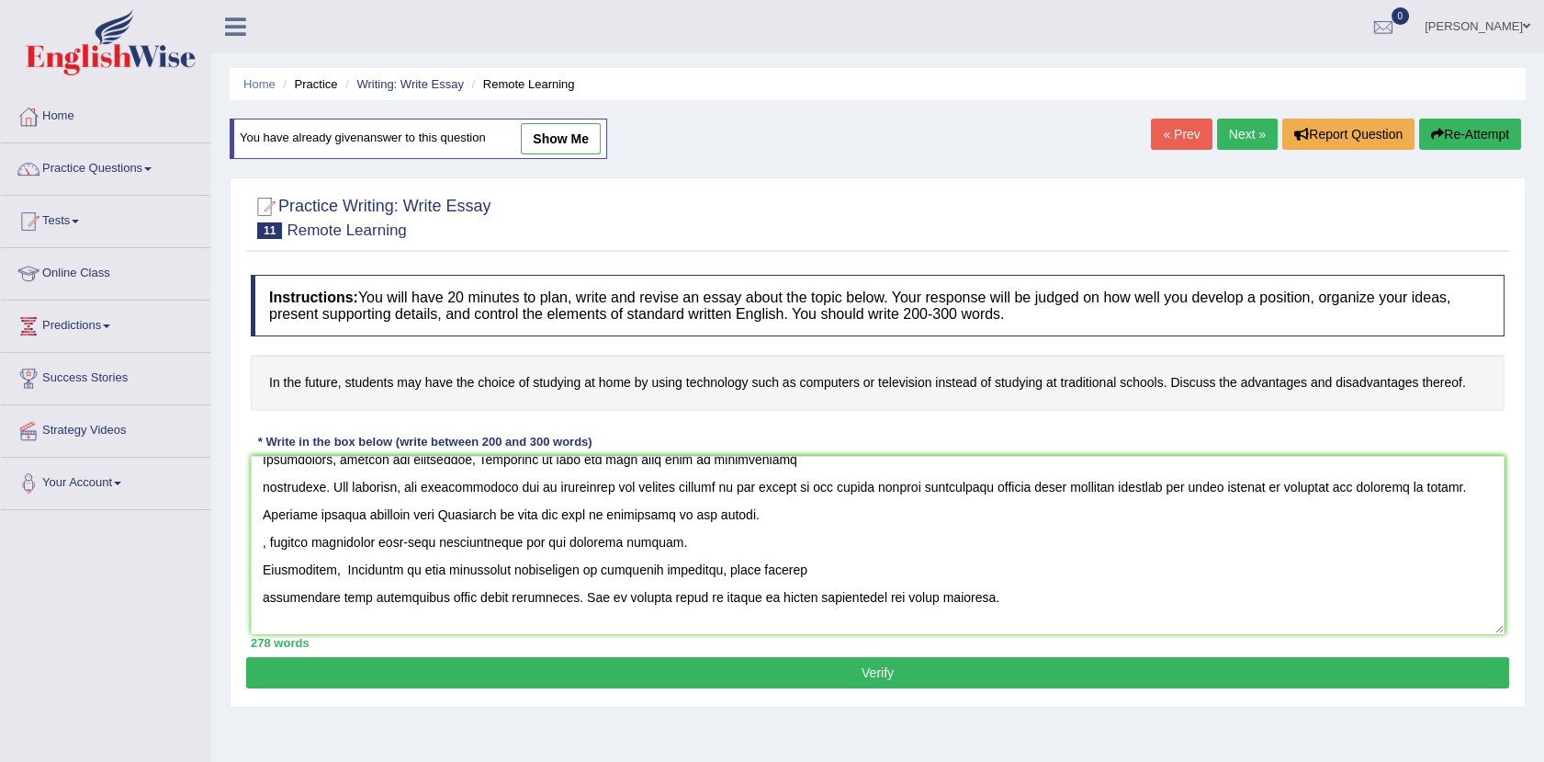
click at [266, 541] on textarea at bounding box center [878, 545] width 1254 height 178
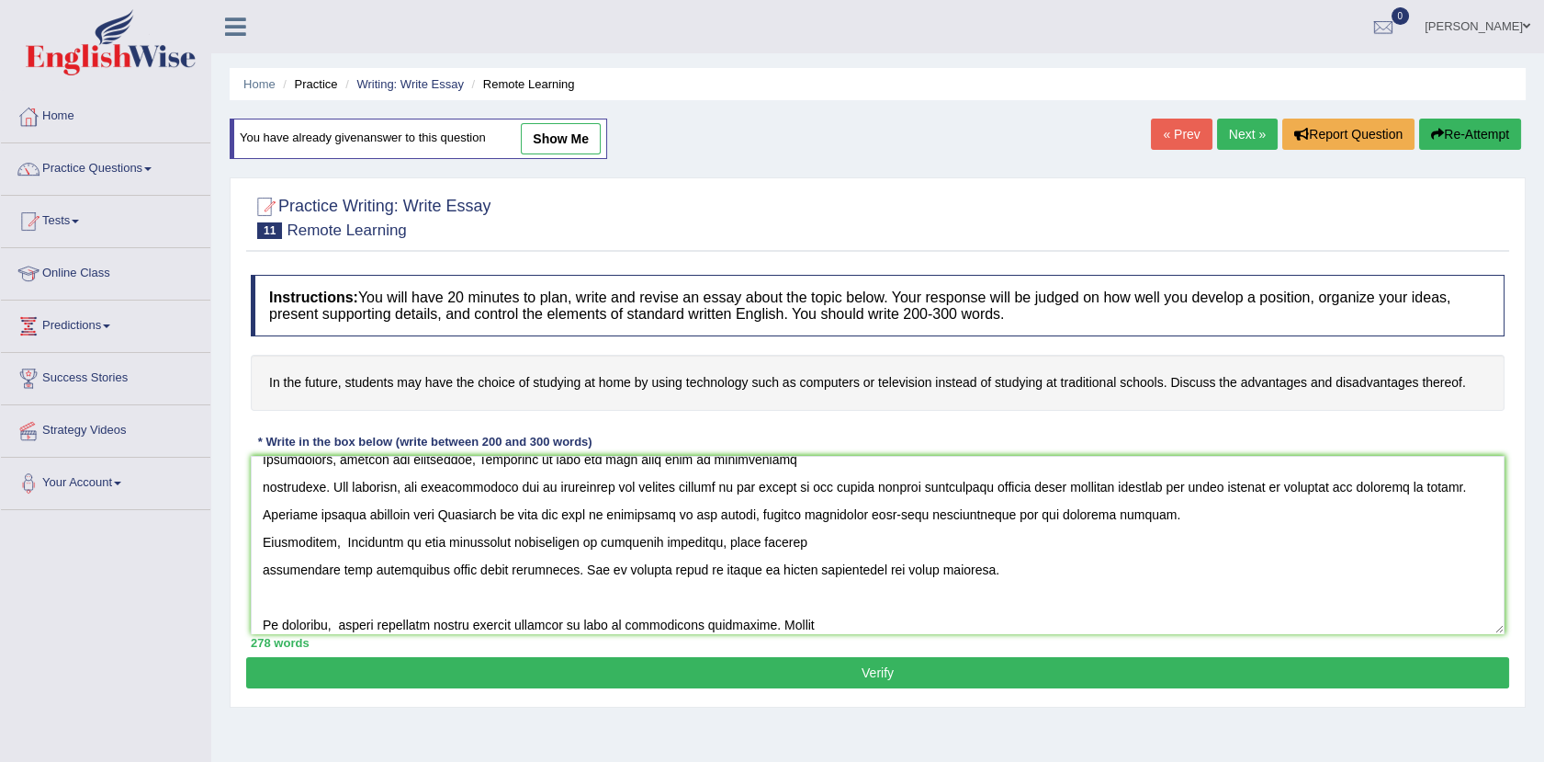
type textarea "The increasing influence Education of on our lives has ignited numerous discuss…"
click at [574, 668] on button "Verify" at bounding box center [877, 672] width 1263 height 31
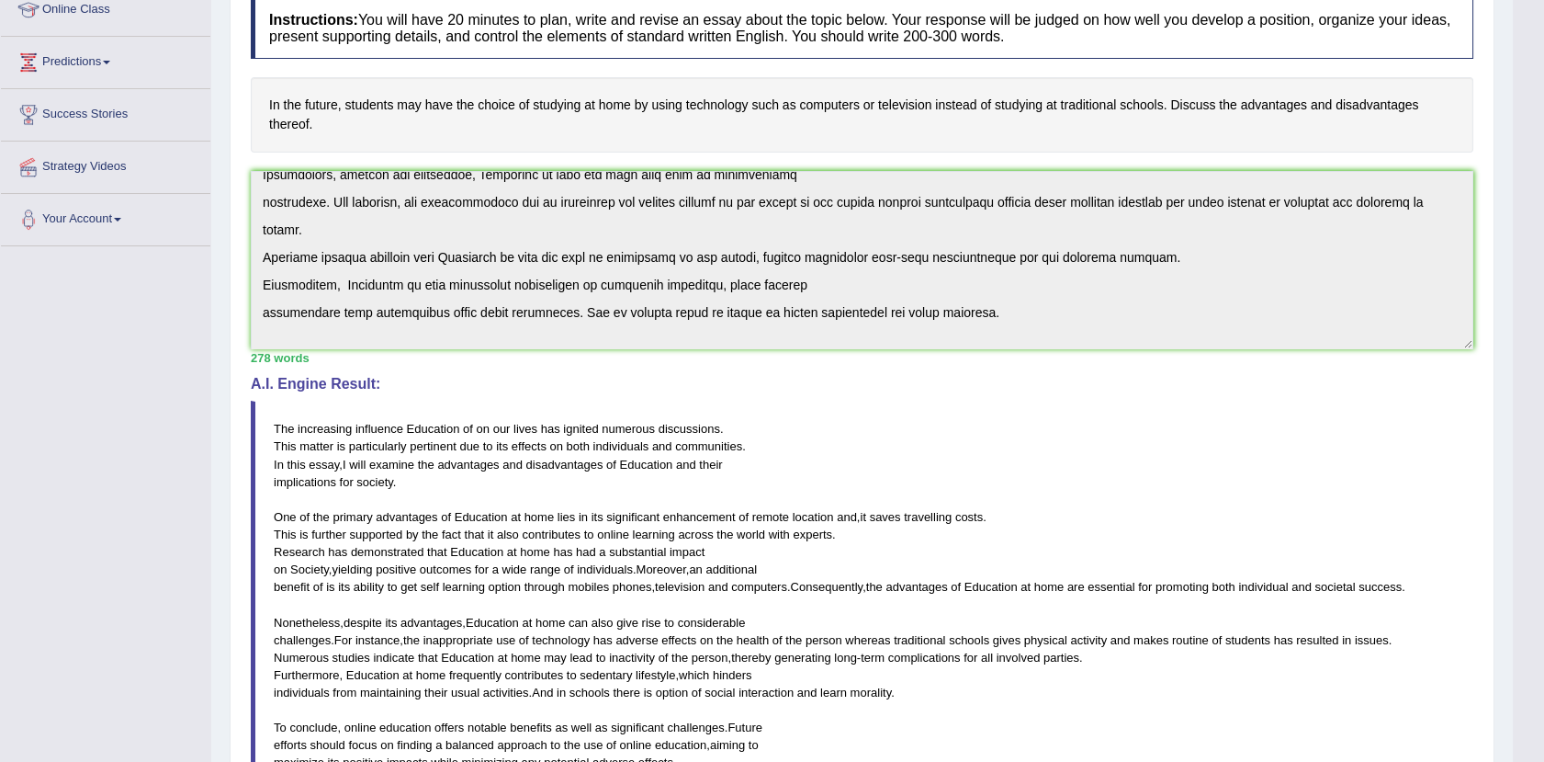
scroll to position [246, 0]
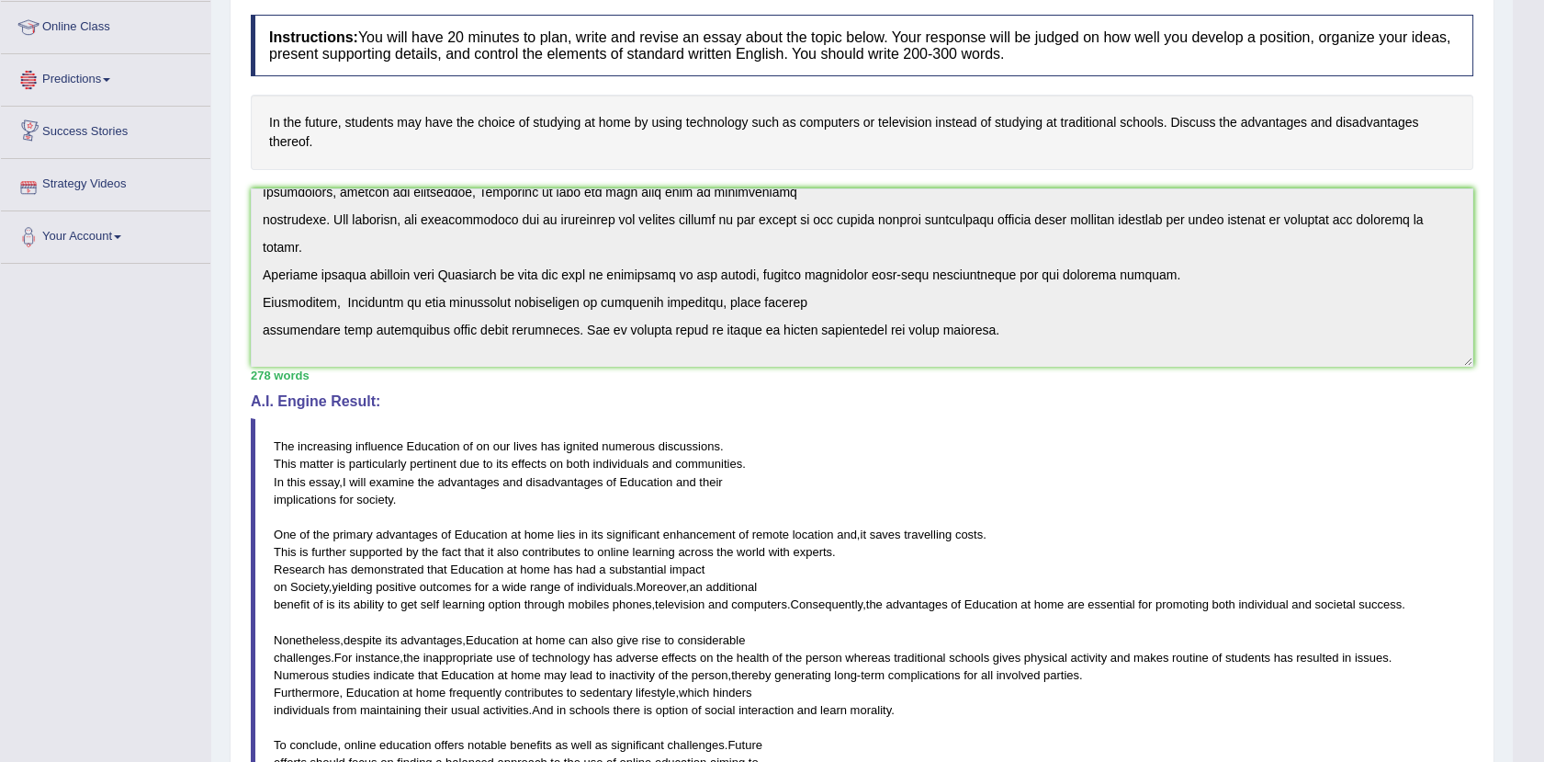
click at [282, 439] on span "The" at bounding box center [284, 446] width 20 height 14
drag, startPoint x: 271, startPoint y: 435, endPoint x: 418, endPoint y: 447, distance: 147.5
click at [418, 447] on blockquote "The increasing influence Education of on our lives has ignited numerous discuss…" at bounding box center [862, 613] width 1223 height 390
drag, startPoint x: 283, startPoint y: 651, endPoint x: 742, endPoint y: 805, distance: 484.3
click at [742, 515] on html "Toggle navigation Home Practice Questions Speaking Practice Read Aloud Repeat S…" at bounding box center [772, 135] width 1544 height 762
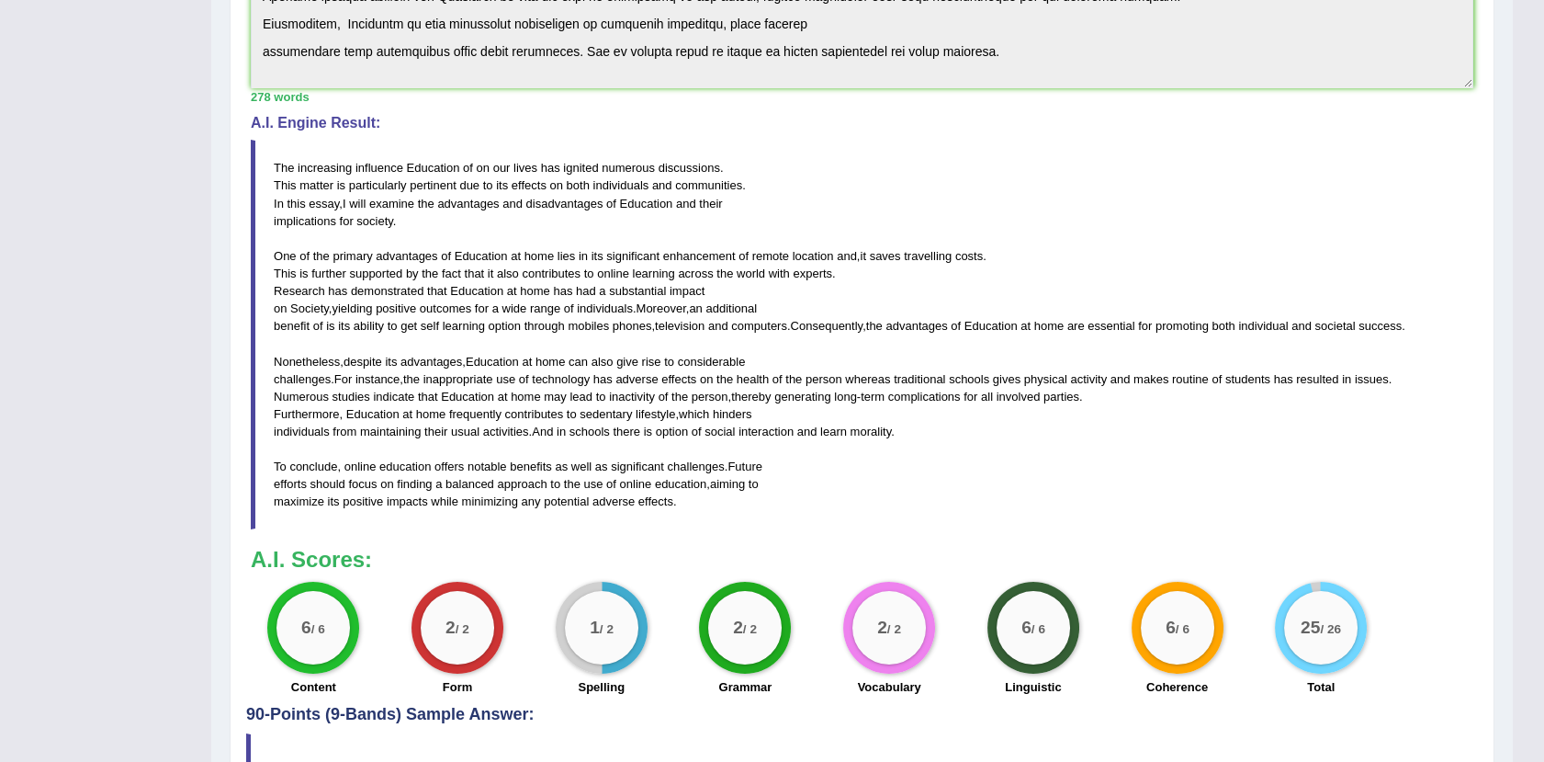
scroll to position [532, 0]
